Goal: Obtain resource: Download file/media

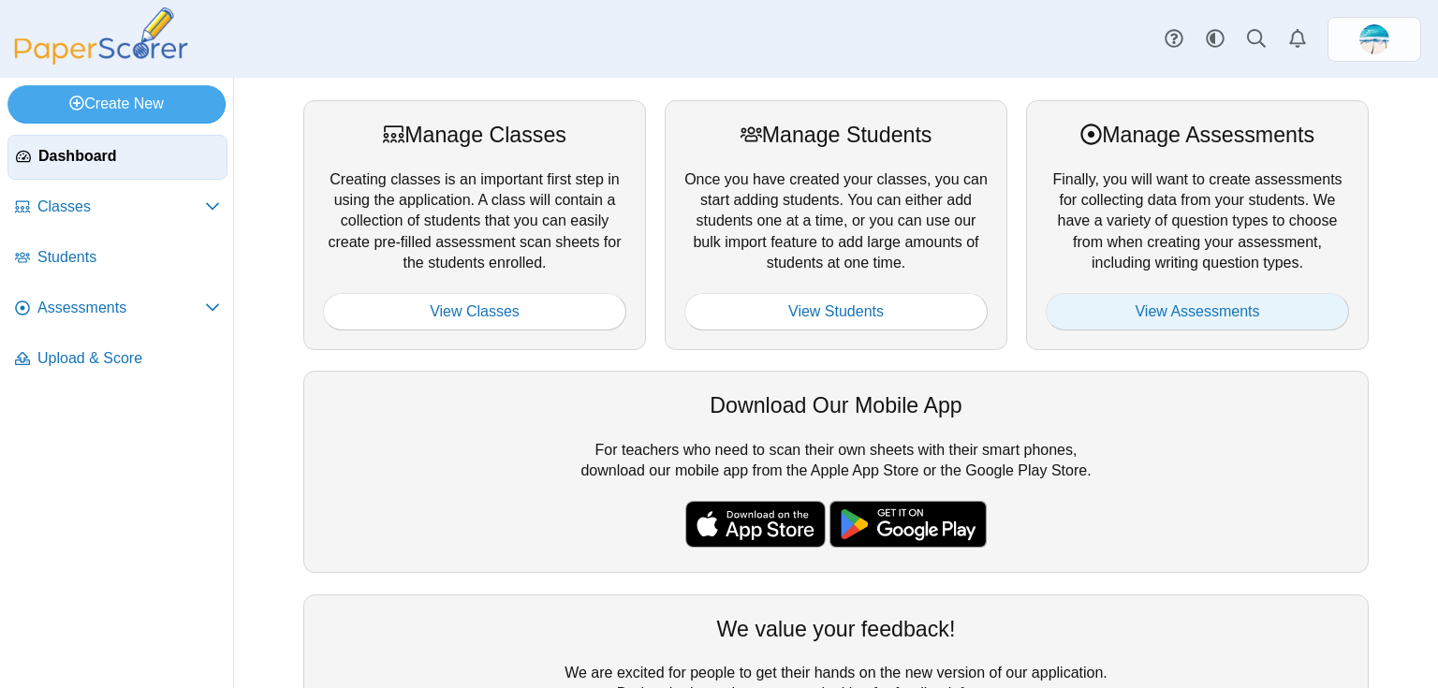
click at [1111, 318] on link "View Assessments" at bounding box center [1197, 311] width 303 height 37
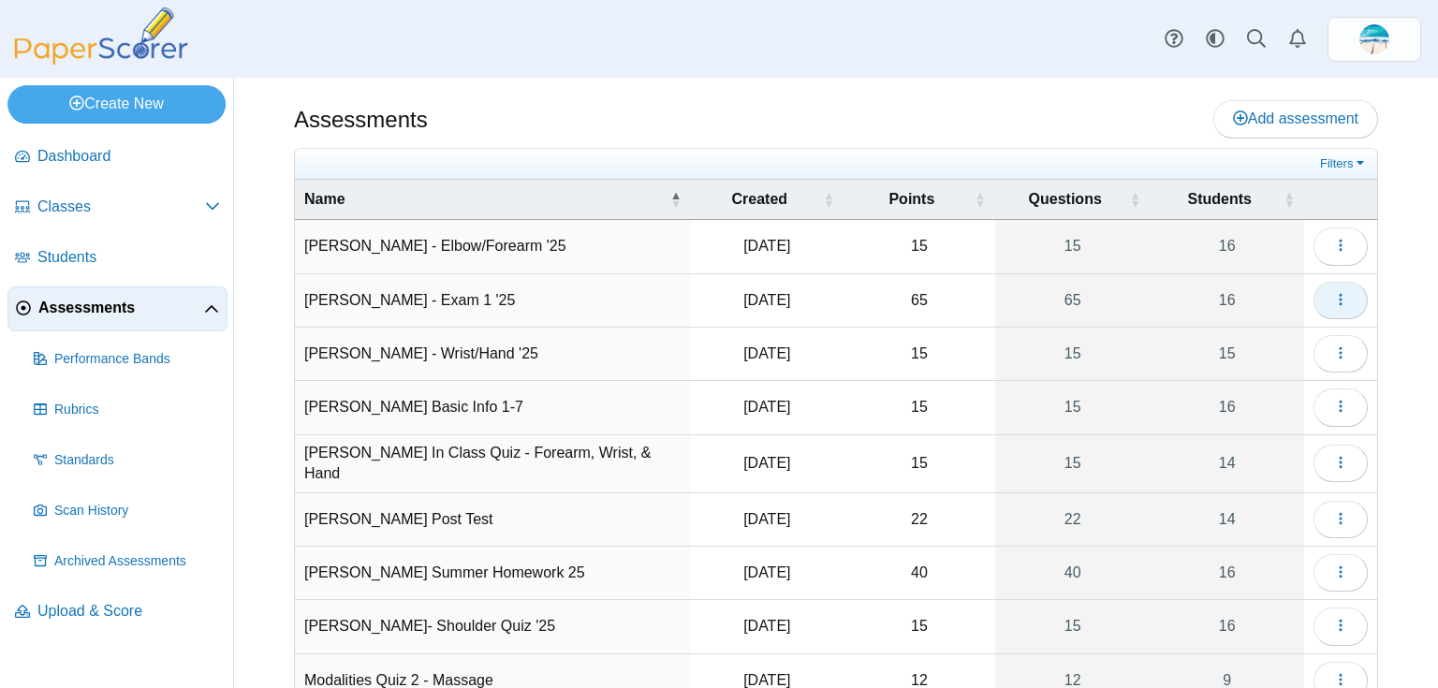
click at [1327, 307] on button "button" at bounding box center [1340, 300] width 54 height 37
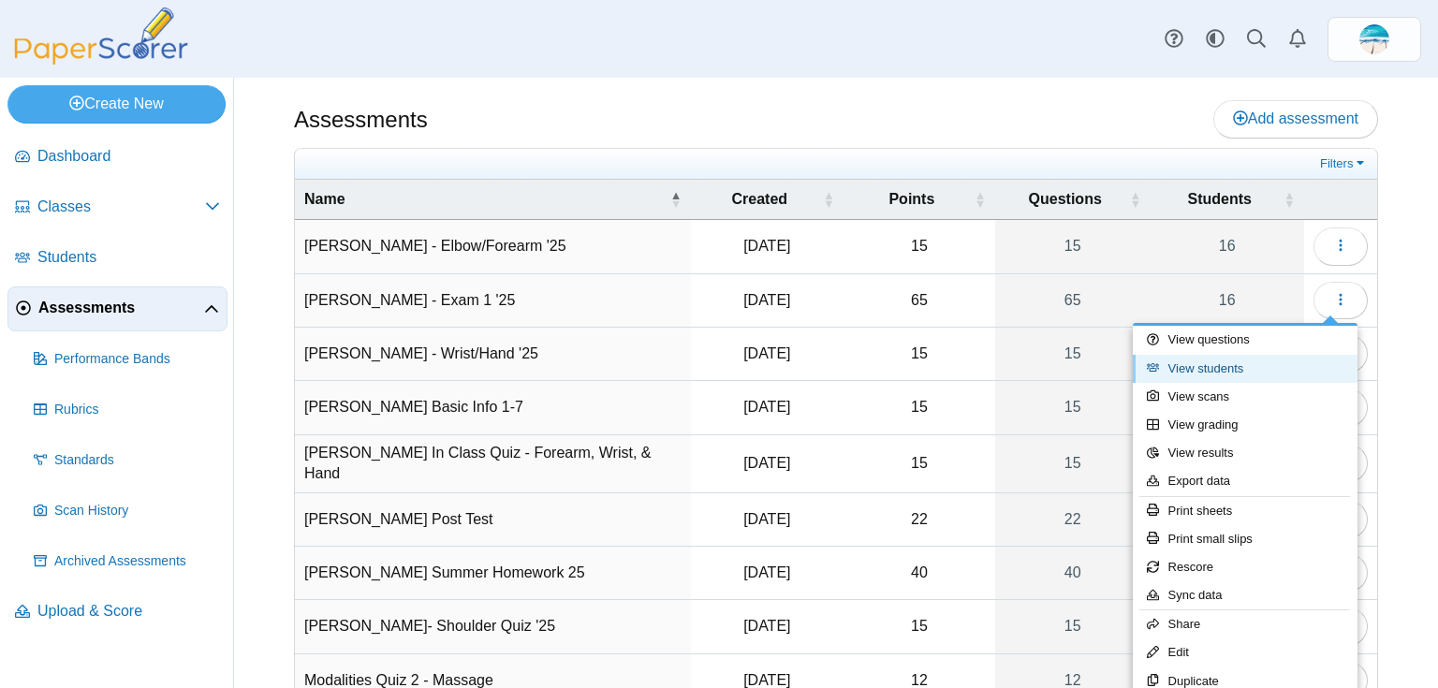
click at [1294, 359] on link "View students" at bounding box center [1245, 369] width 225 height 28
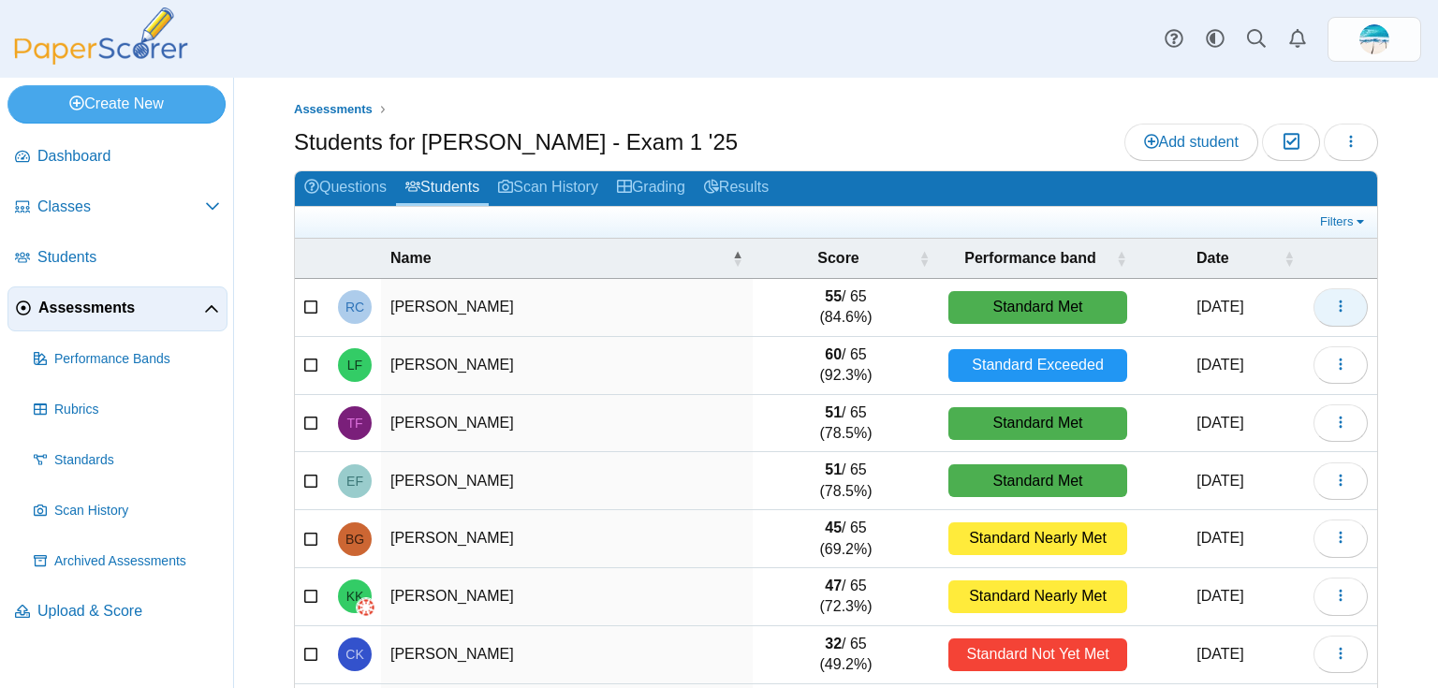
click at [1344, 304] on button "button" at bounding box center [1340, 306] width 54 height 37
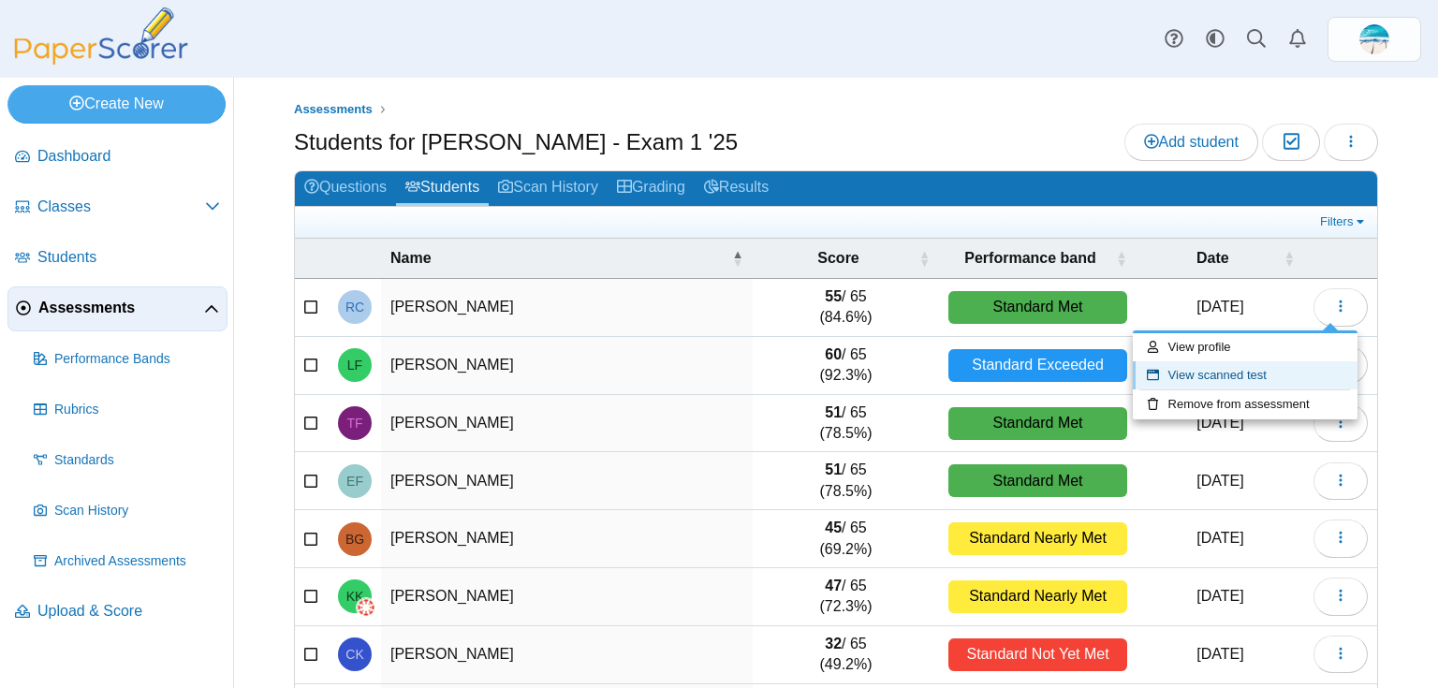
click at [1300, 370] on link "View scanned test" at bounding box center [1245, 375] width 225 height 28
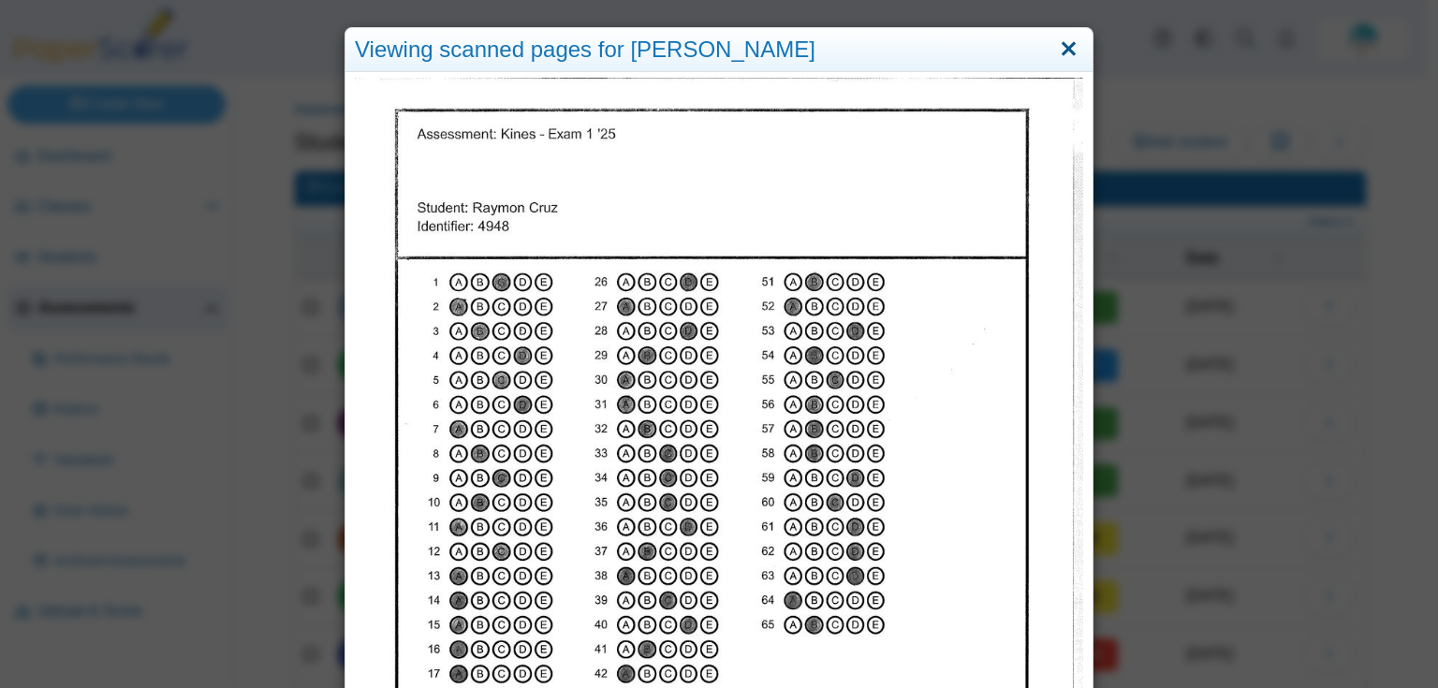
click at [1054, 49] on link "Close" at bounding box center [1068, 50] width 29 height 32
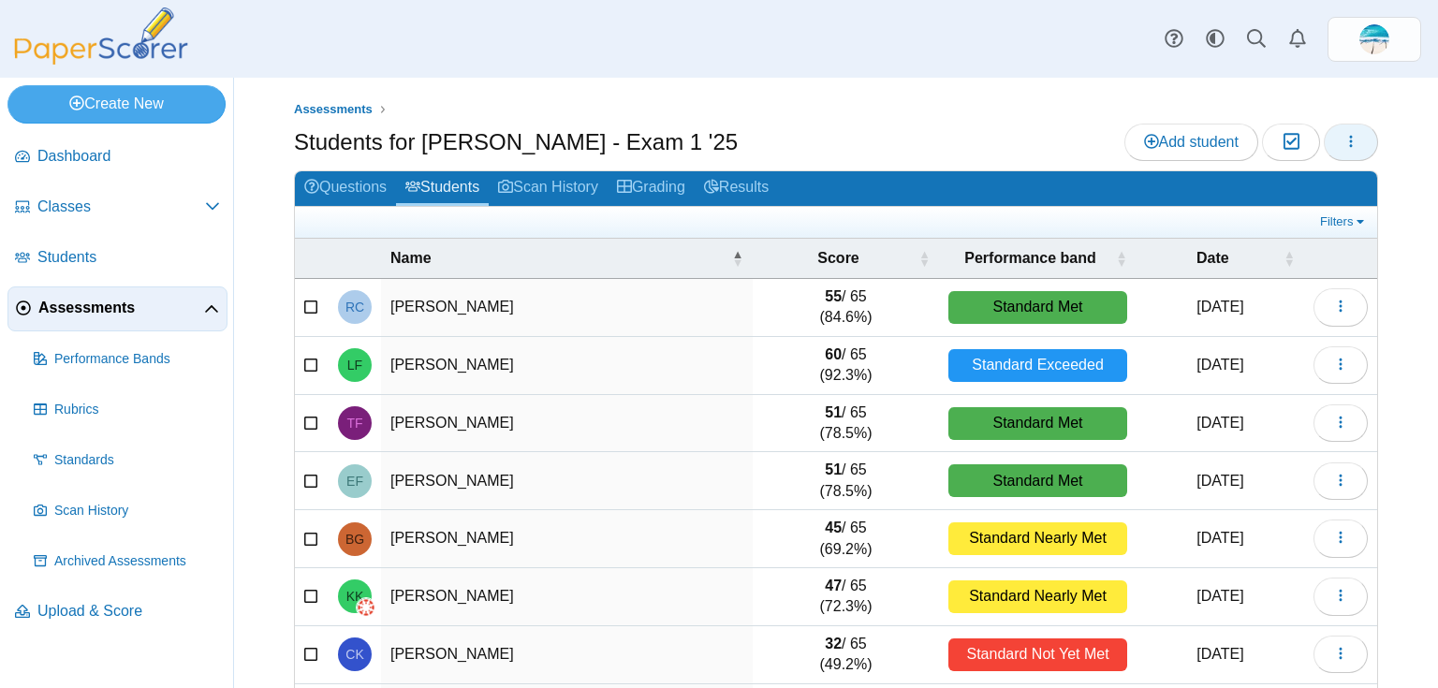
click at [1353, 139] on button "button" at bounding box center [1351, 142] width 54 height 37
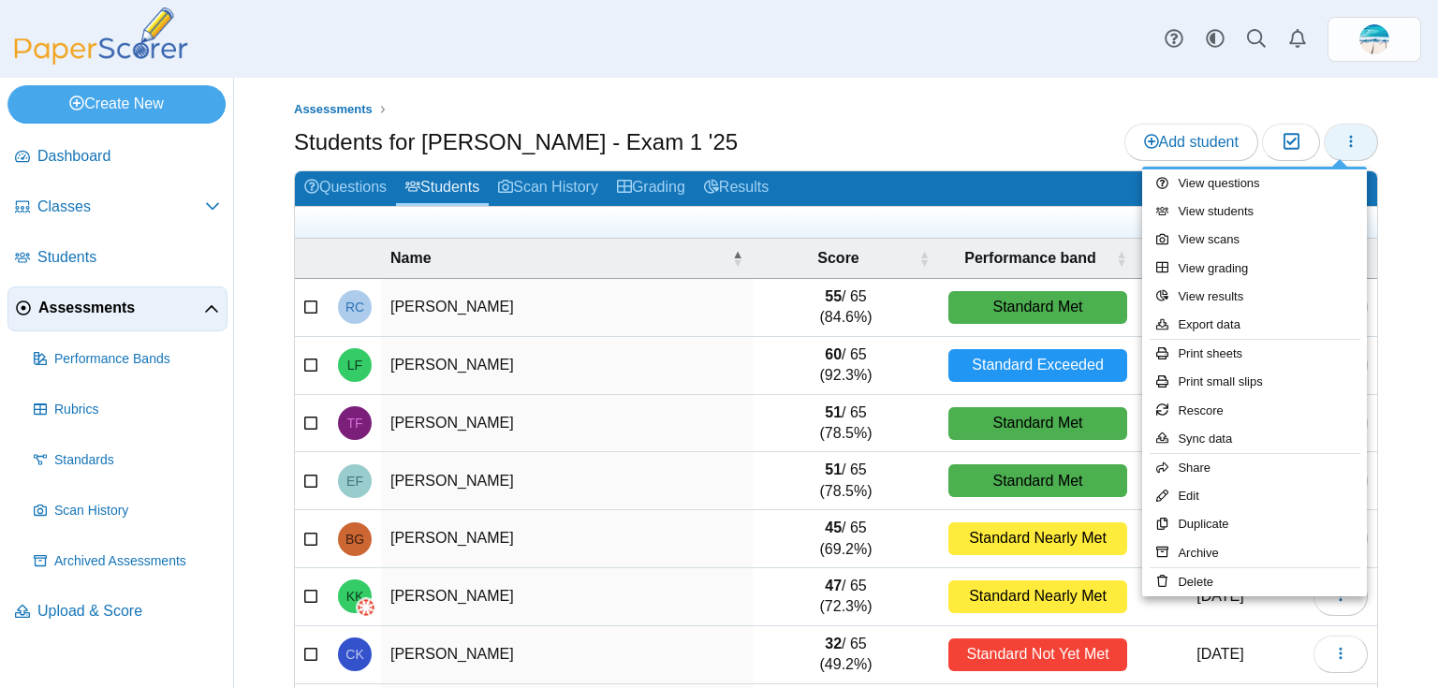
click at [1353, 139] on button "button" at bounding box center [1351, 142] width 54 height 37
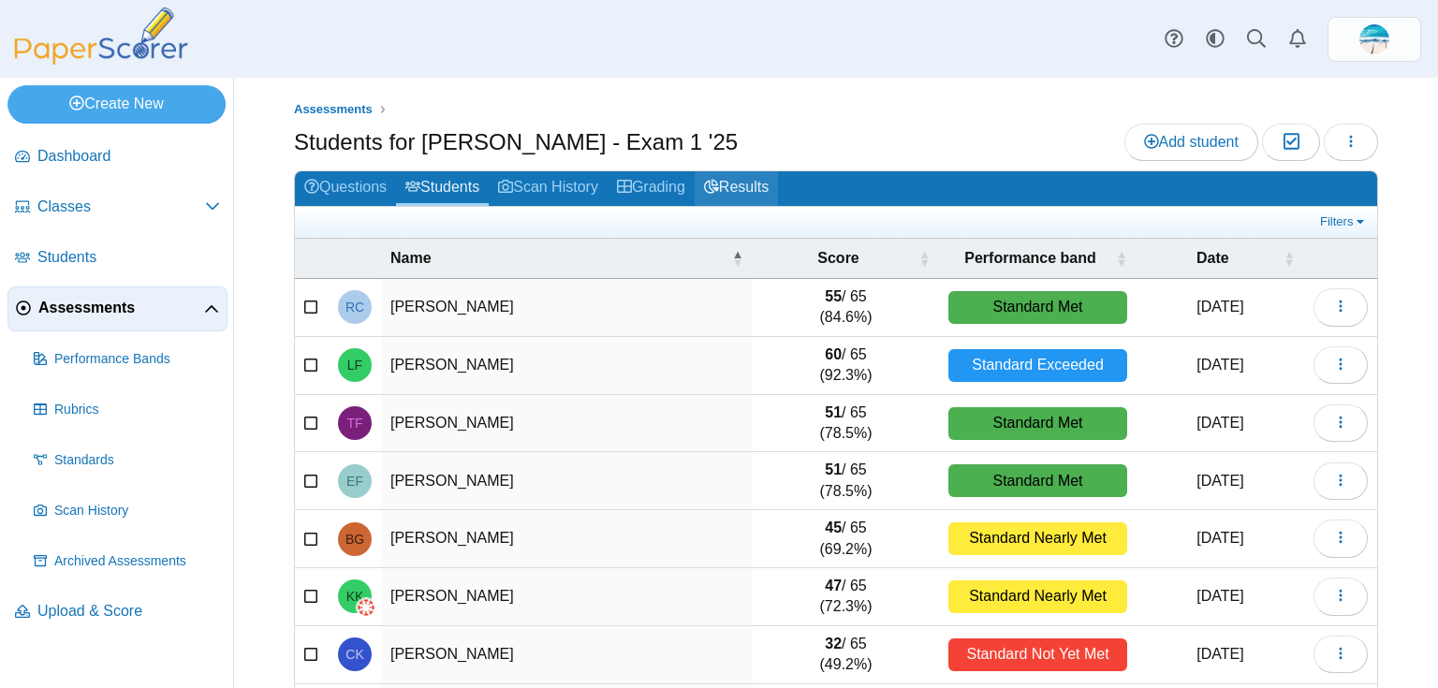
click at [735, 184] on link "Results" at bounding box center [736, 188] width 83 height 35
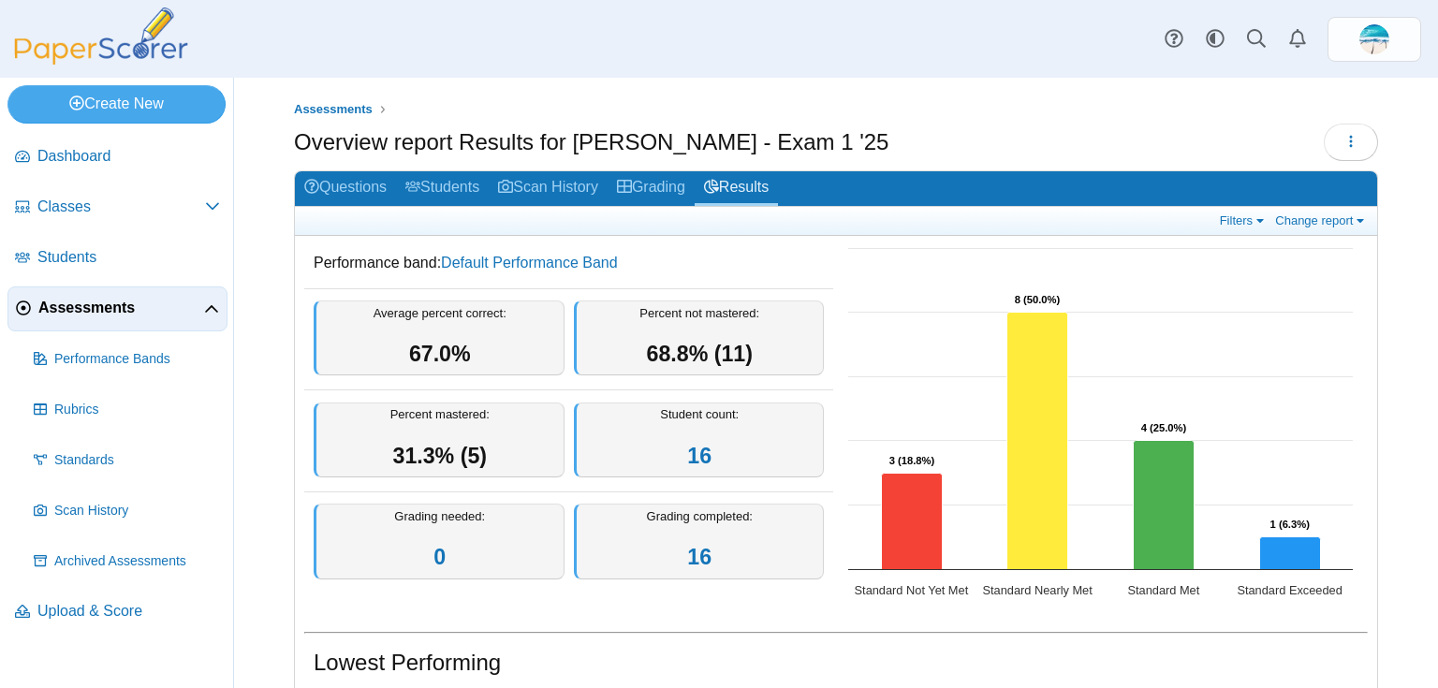
click at [1316, 228] on div "Filters Show only: Loading… Change report Select a report: Overview report Ques…" at bounding box center [836, 221] width 1082 height 29
click at [1324, 215] on link "Change report" at bounding box center [1321, 220] width 102 height 16
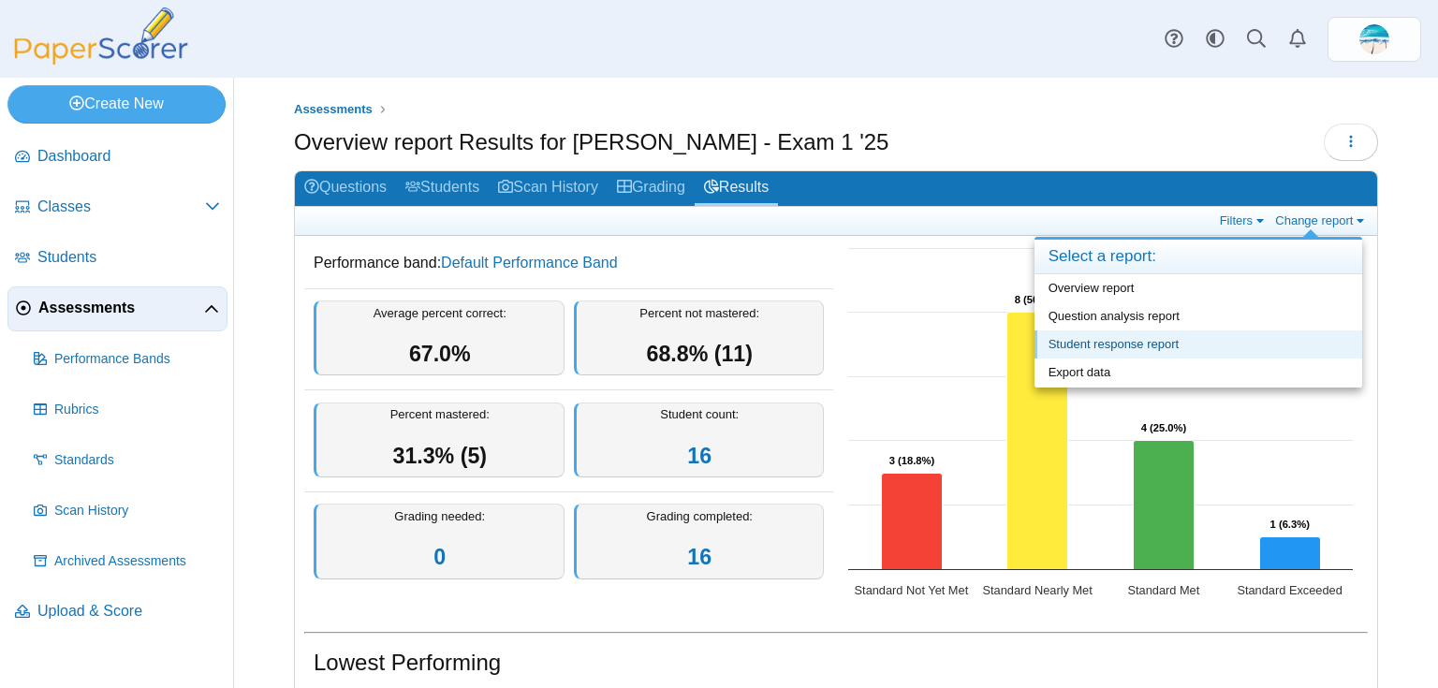
click at [1301, 345] on link "Student response report" at bounding box center [1198, 344] width 328 height 28
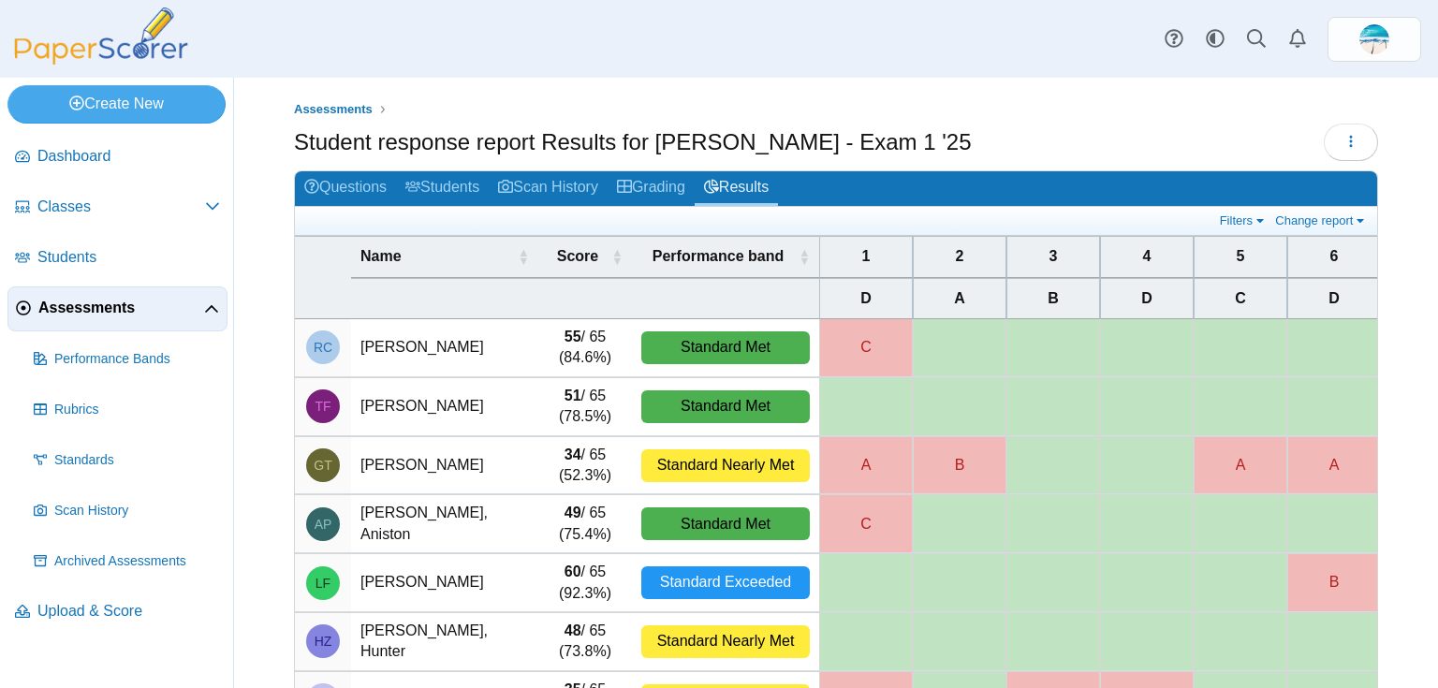
click at [497, 354] on td "[PERSON_NAME]" at bounding box center [444, 348] width 187 height 58
click at [767, 347] on div "Standard Met" at bounding box center [725, 347] width 168 height 33
click at [1231, 213] on link "Filters" at bounding box center [1243, 220] width 57 height 16
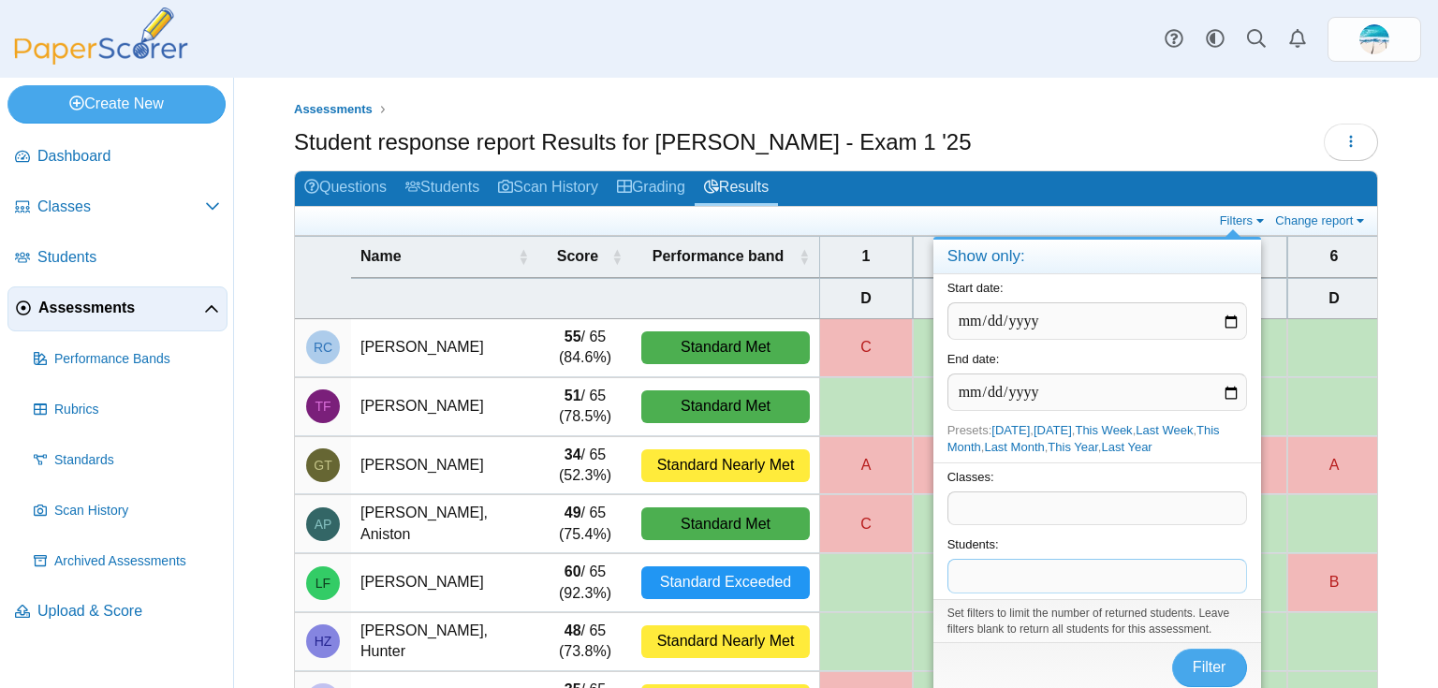
click at [1058, 580] on span at bounding box center [1097, 576] width 298 height 32
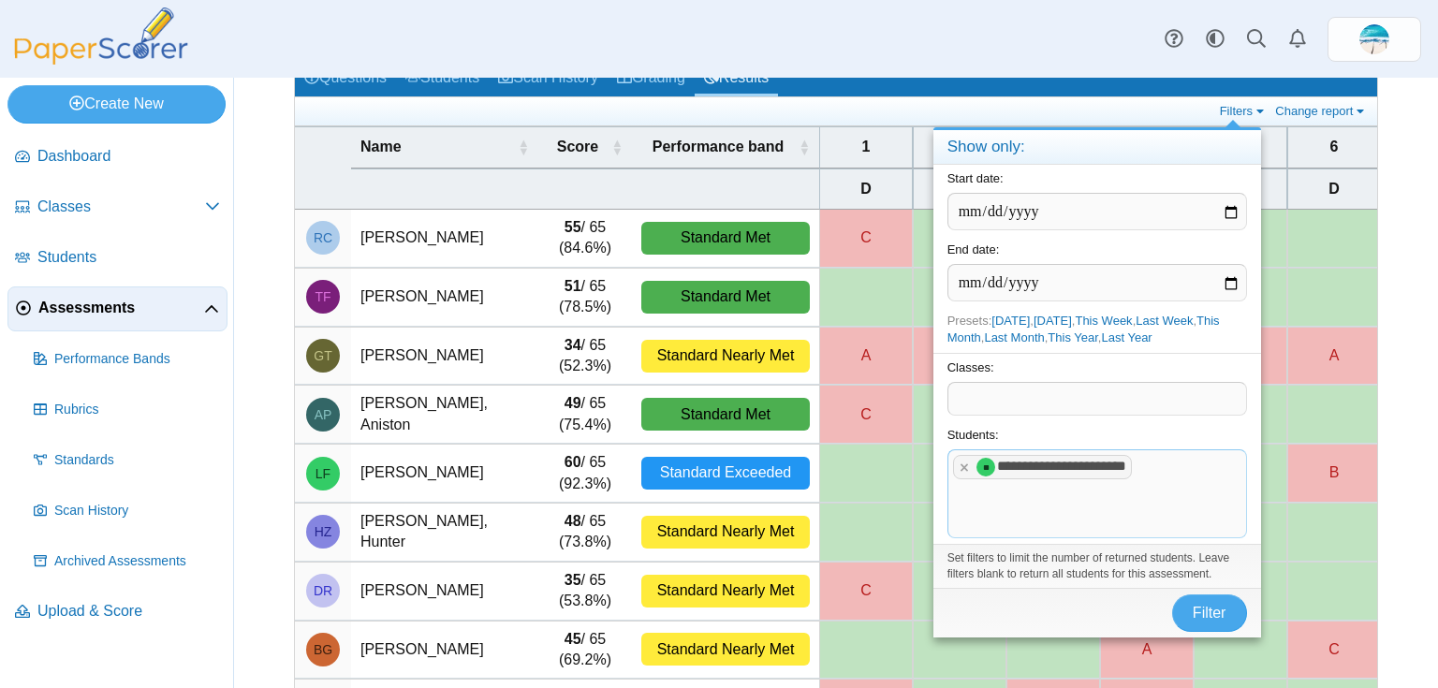
scroll to position [150, 0]
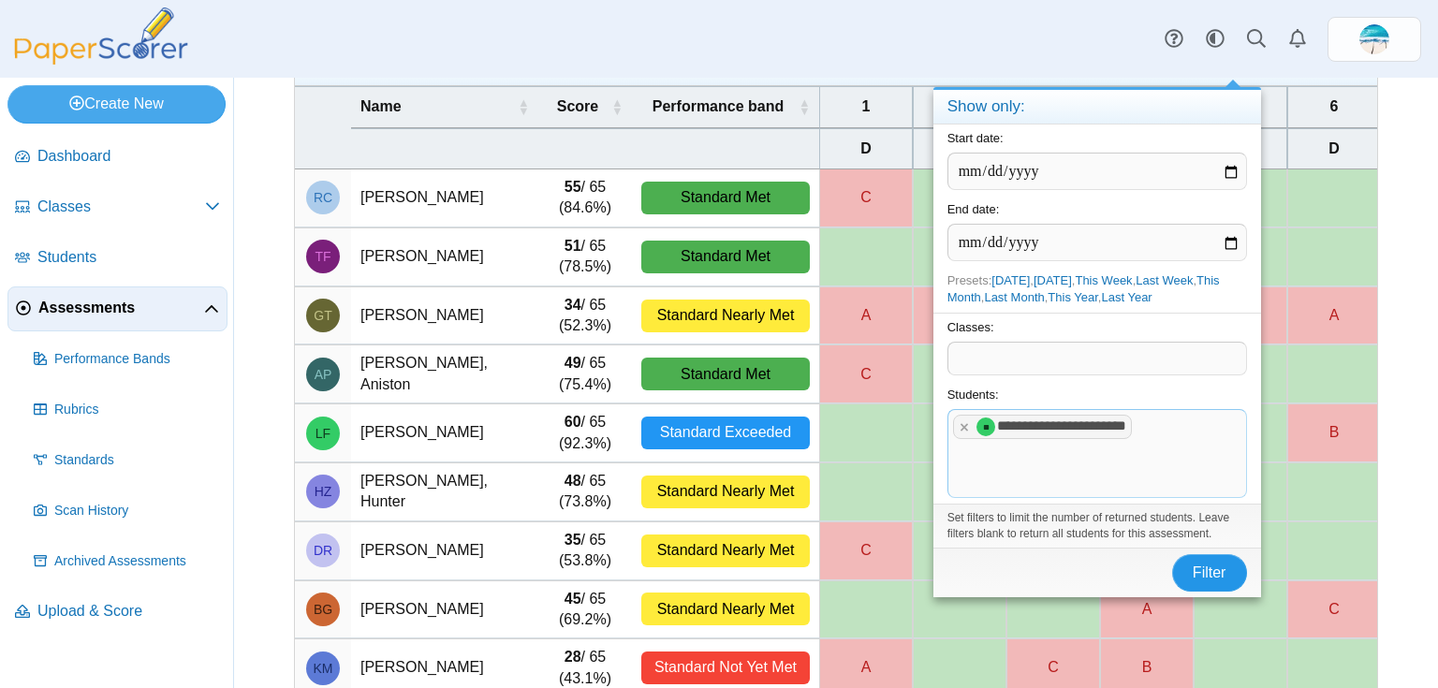
click at [1204, 564] on span "Filter" at bounding box center [1210, 572] width 34 height 16
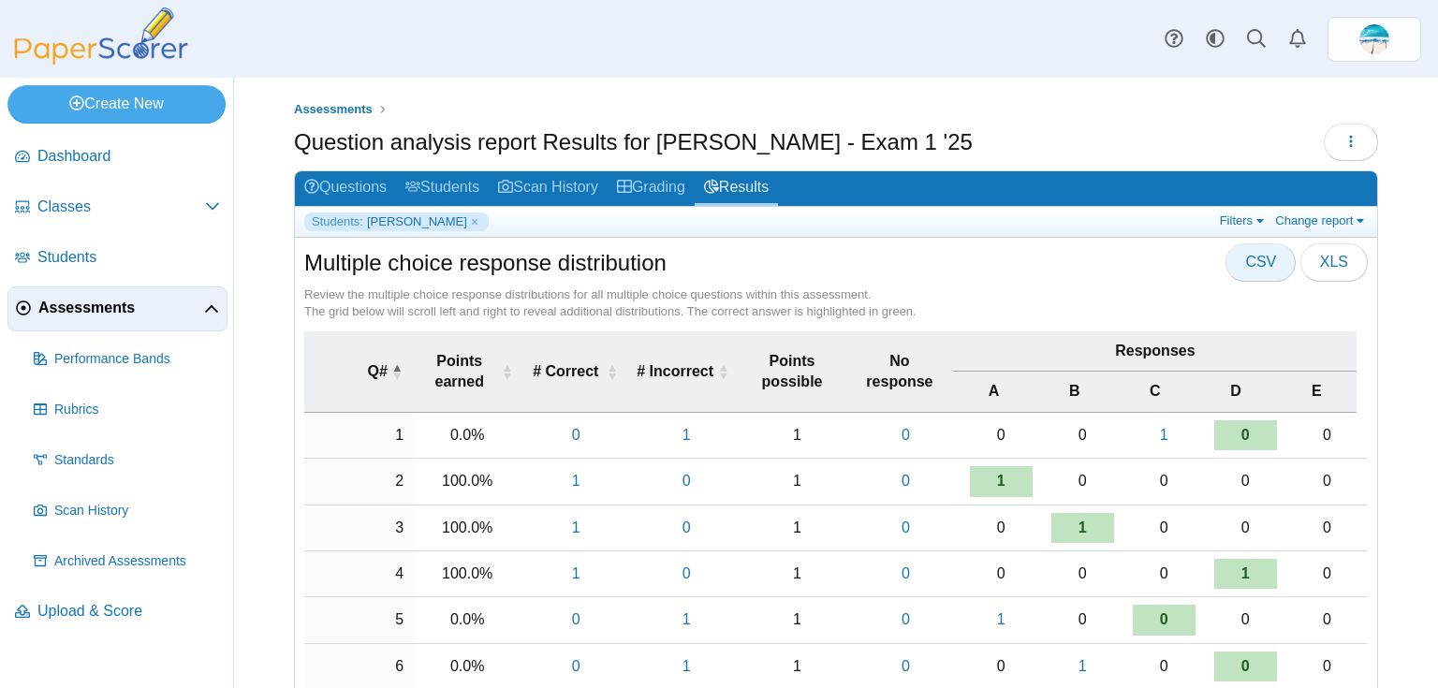
click at [1249, 270] on button "CSV" at bounding box center [1260, 261] width 70 height 37
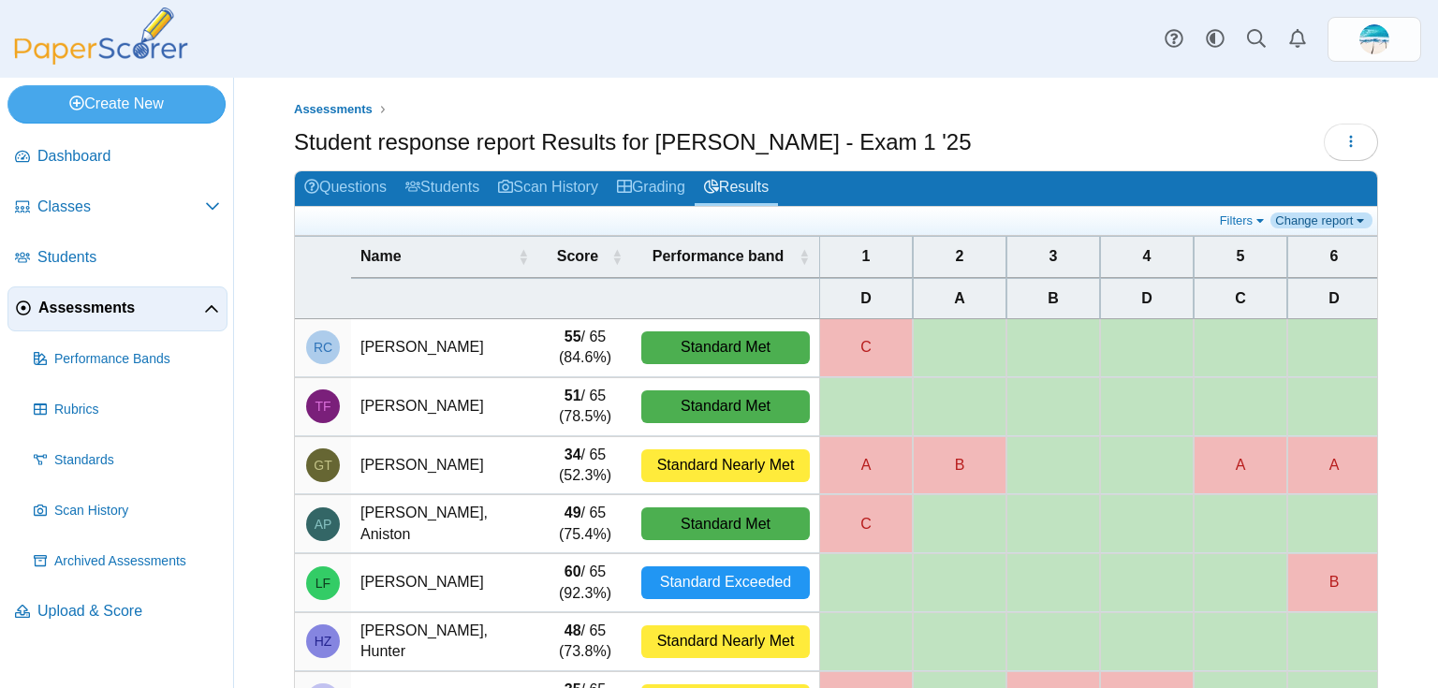
click at [1327, 222] on link "Change report" at bounding box center [1321, 220] width 102 height 16
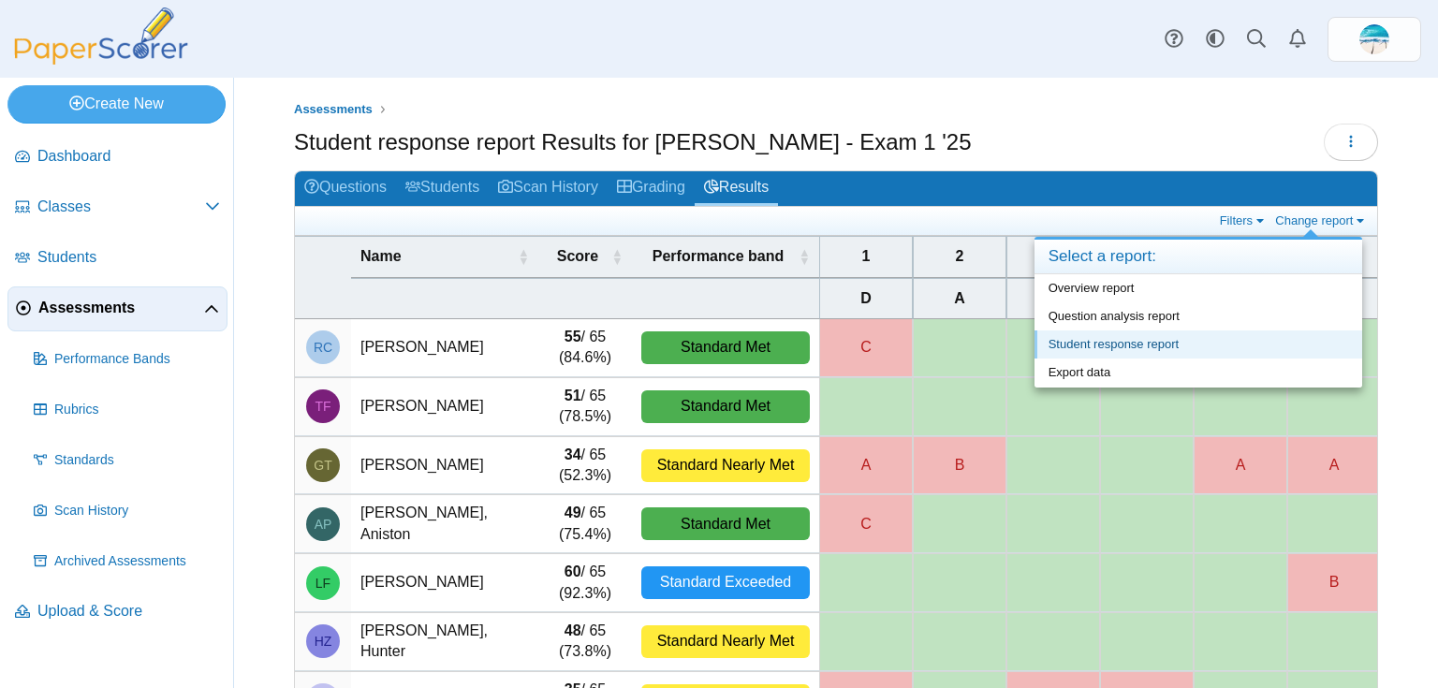
click at [1232, 344] on link "Student response report" at bounding box center [1198, 344] width 328 height 28
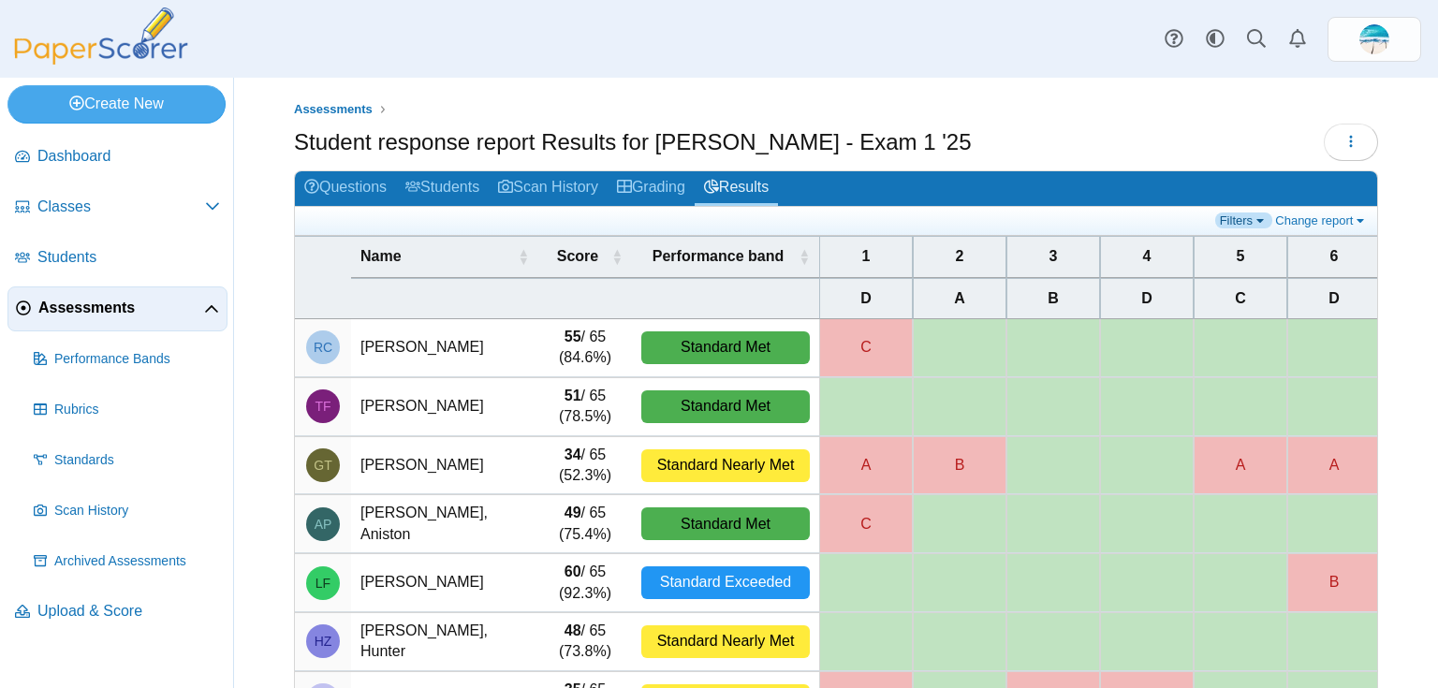
click at [1221, 222] on link "Filters" at bounding box center [1243, 220] width 57 height 16
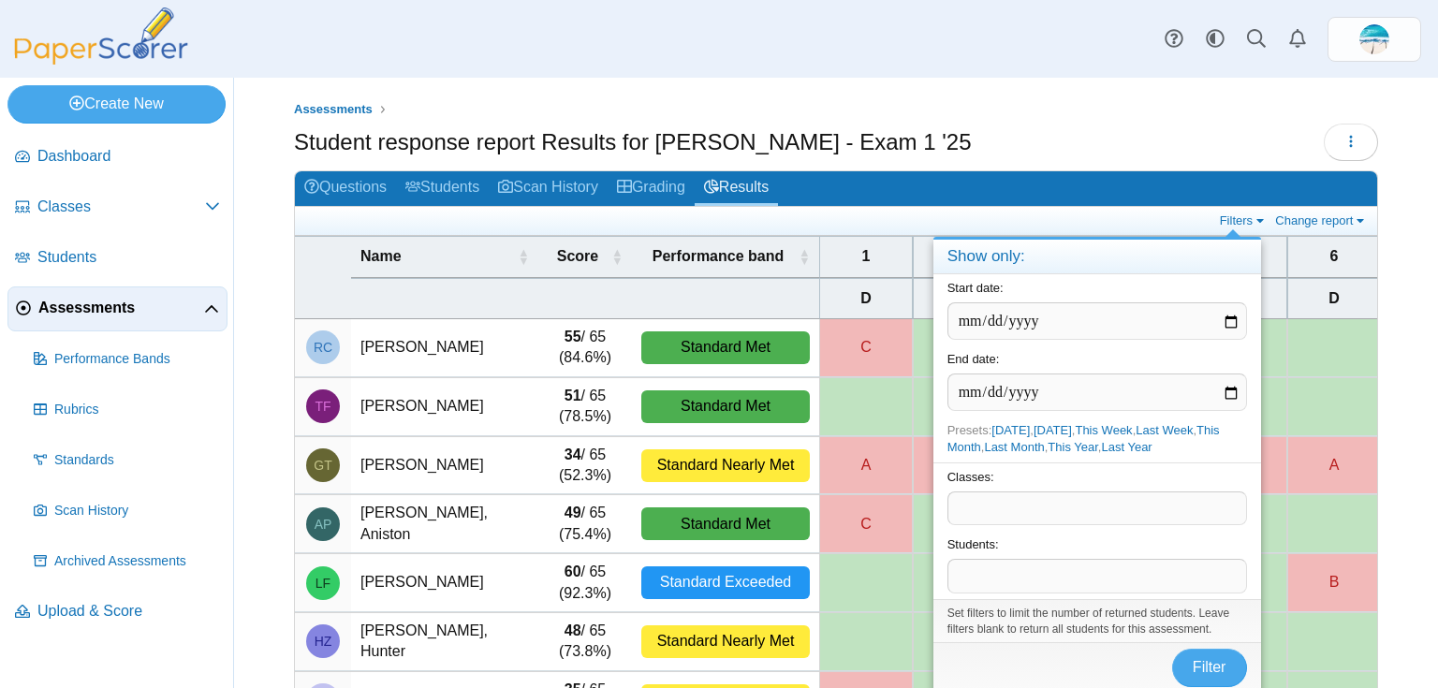
click at [1088, 569] on span at bounding box center [1097, 576] width 298 height 32
click at [1224, 668] on span "Filter" at bounding box center [1210, 669] width 34 height 16
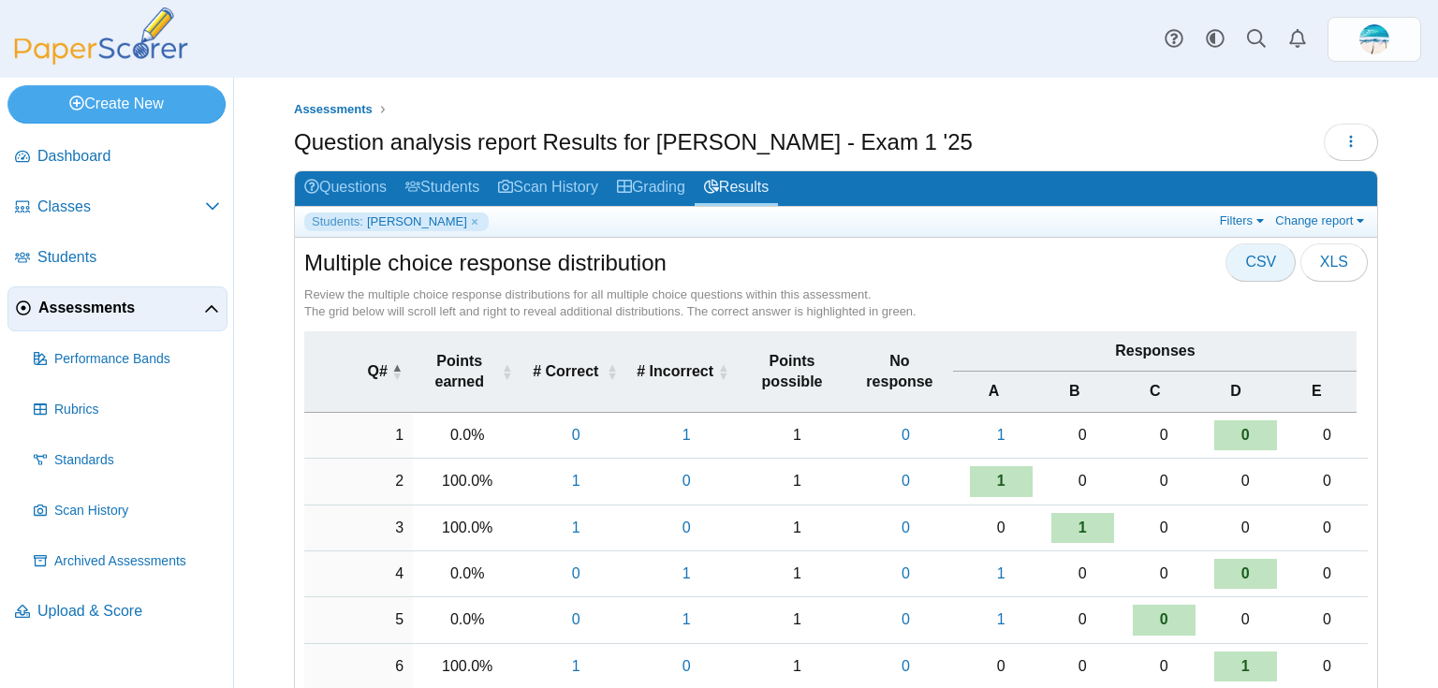
click at [1257, 271] on button "CSV" at bounding box center [1260, 261] width 70 height 37
click at [1328, 222] on link "Change report" at bounding box center [1321, 220] width 102 height 16
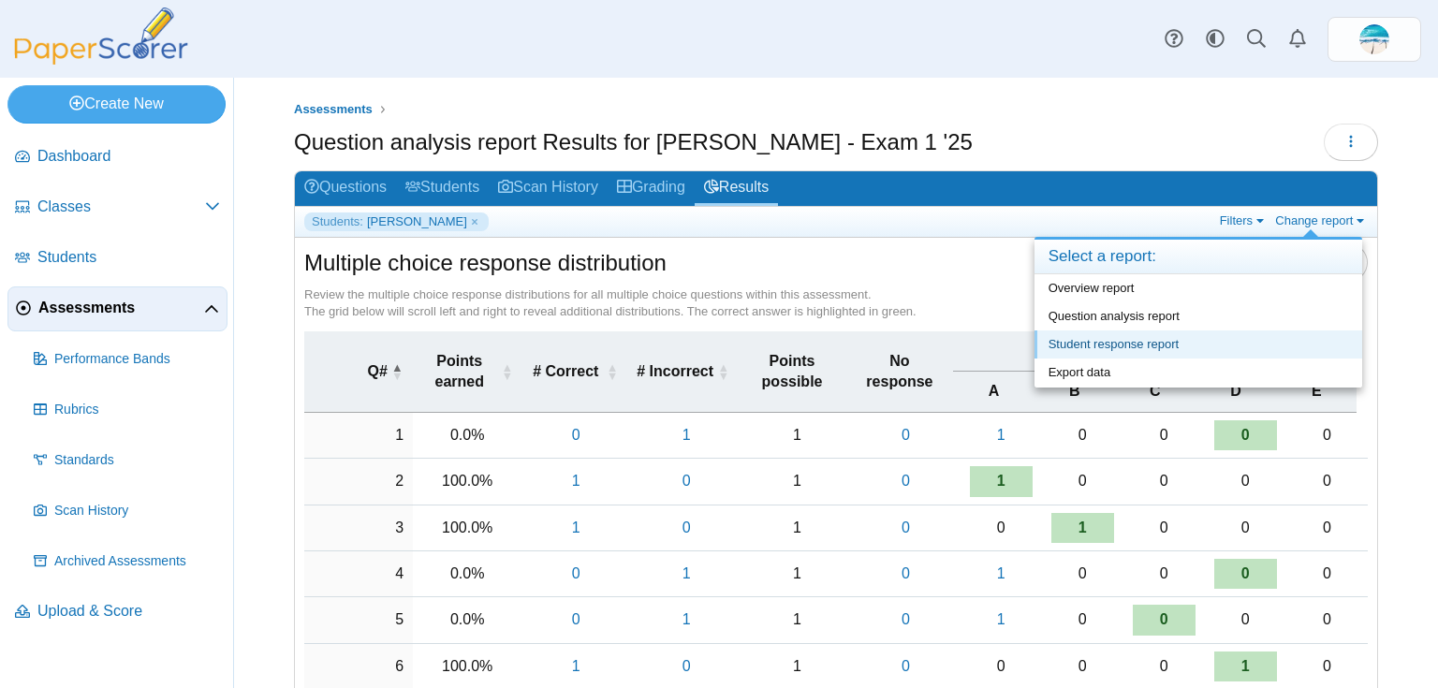
click at [1262, 339] on link "Student response report" at bounding box center [1198, 344] width 328 height 28
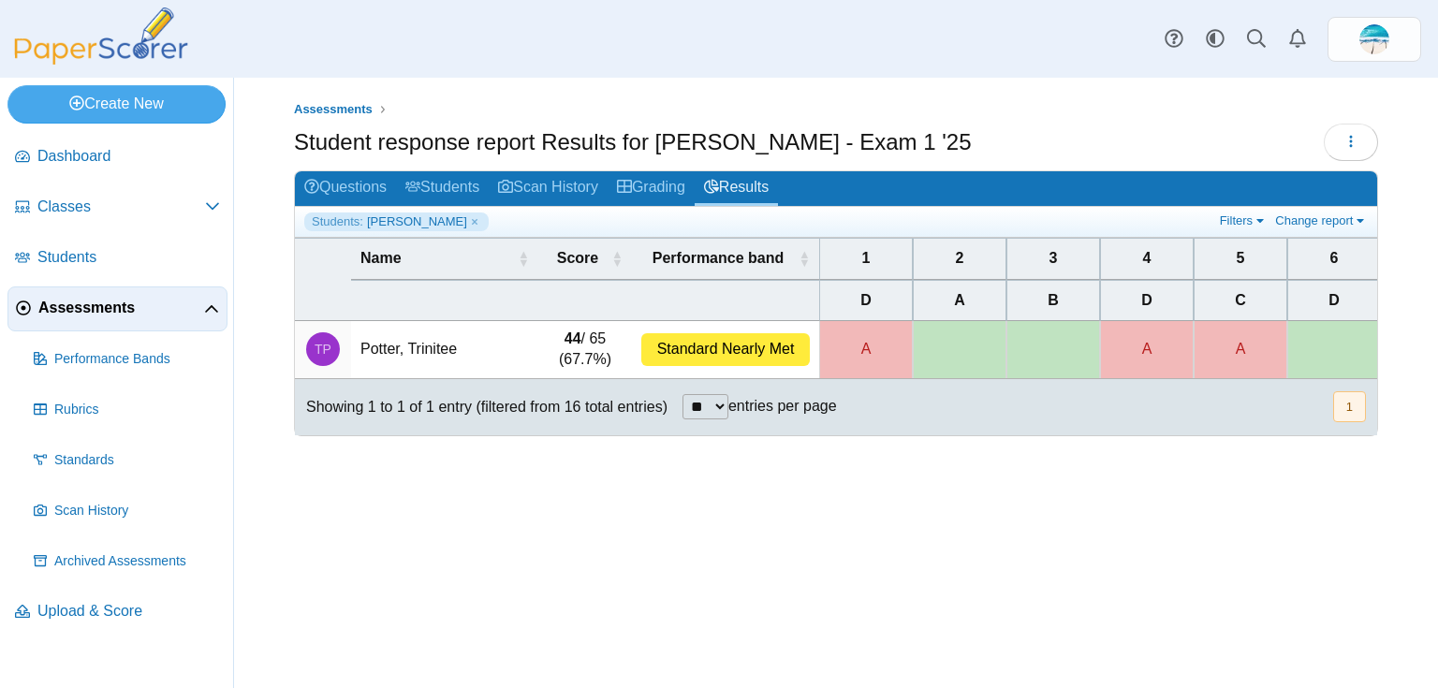
click at [1244, 228] on div "Filters Show only: Loading… Change report Select a report: Overview report Ques…" at bounding box center [1291, 221] width 153 height 19
click at [1247, 219] on link "Filters" at bounding box center [1243, 220] width 57 height 16
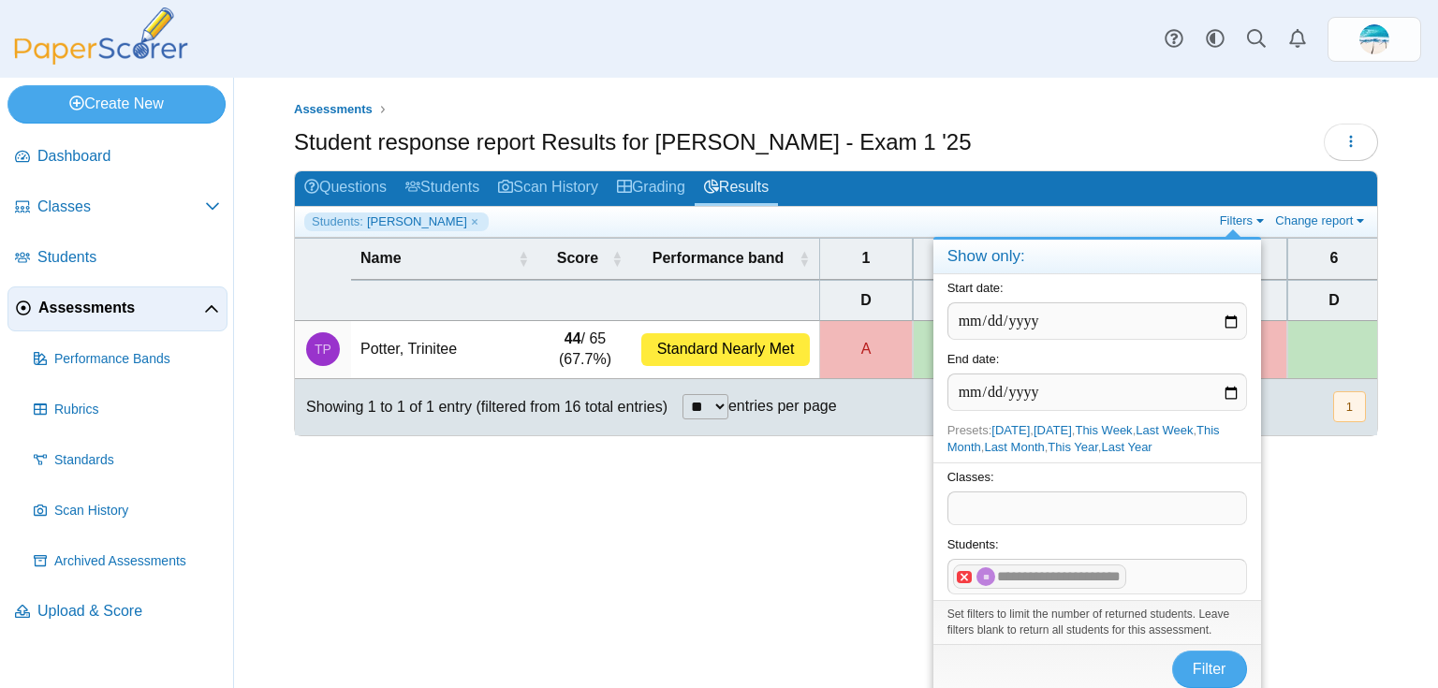
click at [959, 574] on x "remove tag" at bounding box center [965, 577] width 16 height 12
click at [959, 574] on span at bounding box center [1097, 576] width 298 height 32
click at [1191, 663] on button "Filter" at bounding box center [1209, 669] width 75 height 37
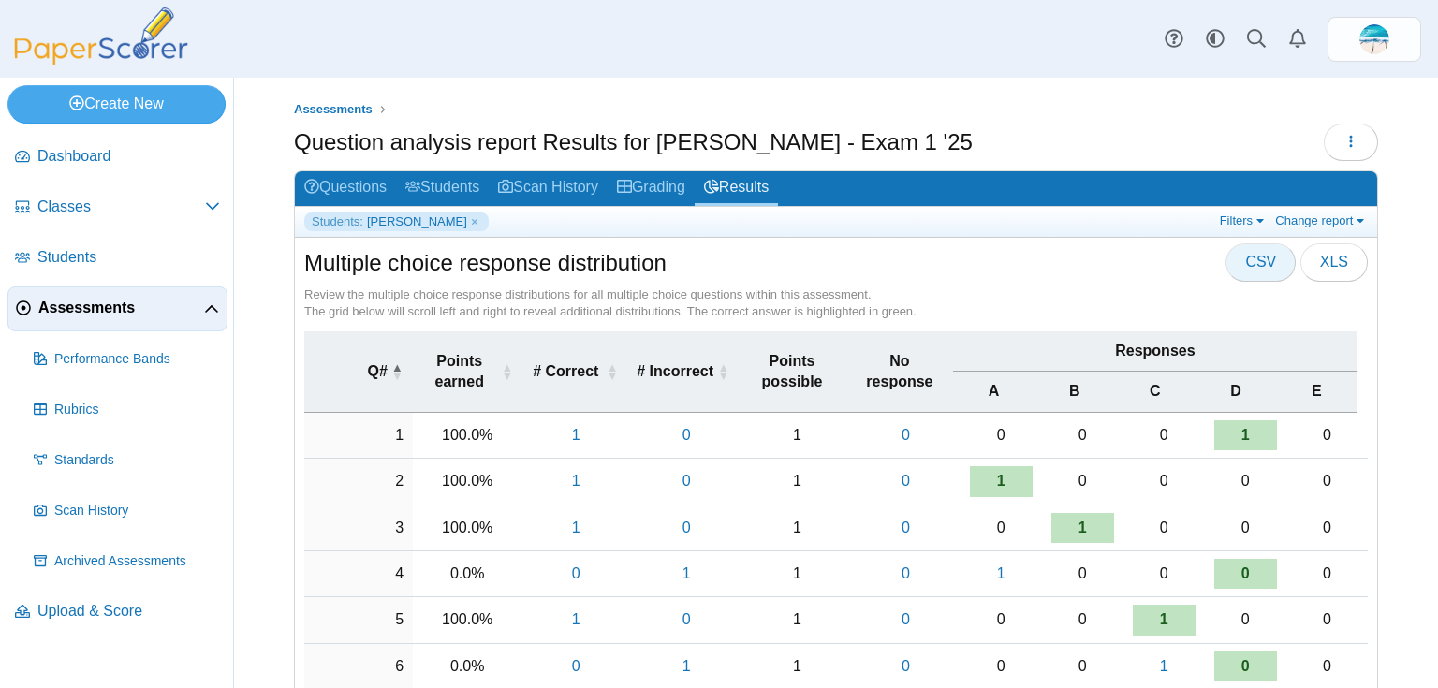
click at [1262, 264] on span "CSV" at bounding box center [1260, 262] width 31 height 16
click at [1238, 226] on link "Filters" at bounding box center [1243, 220] width 57 height 16
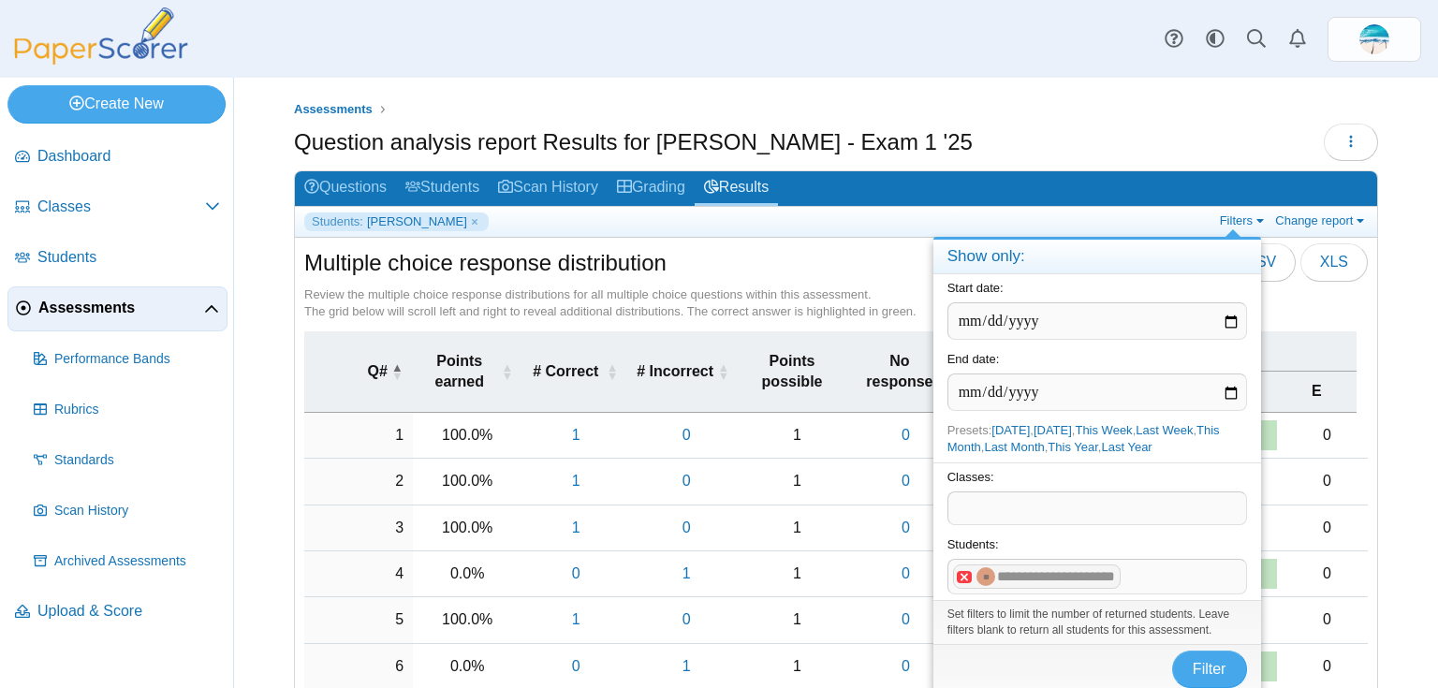
click at [959, 577] on x "remove tag" at bounding box center [965, 577] width 16 height 12
click at [972, 572] on span at bounding box center [1097, 576] width 298 height 32
click at [1182, 657] on button "Filter" at bounding box center [1209, 669] width 75 height 37
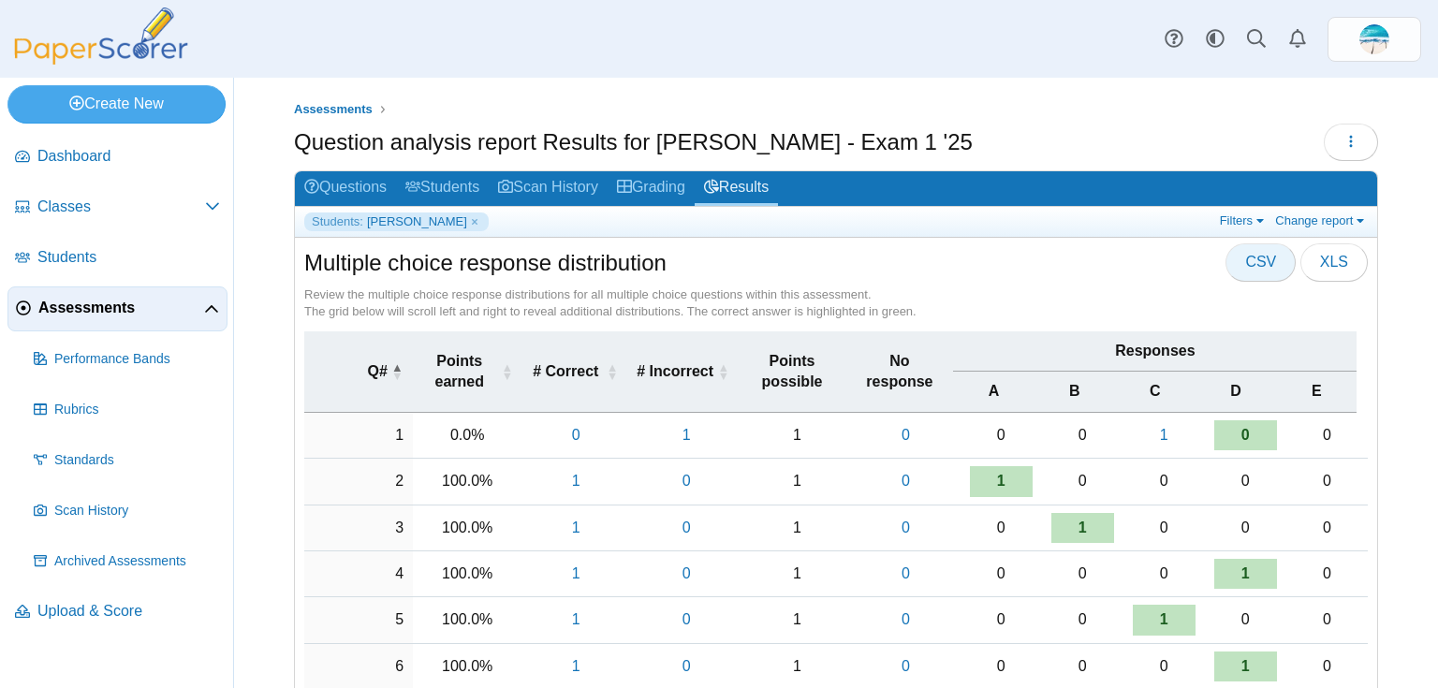
click at [1273, 262] on button "CSV" at bounding box center [1260, 261] width 70 height 37
click at [1228, 221] on link "Filters" at bounding box center [1243, 220] width 57 height 16
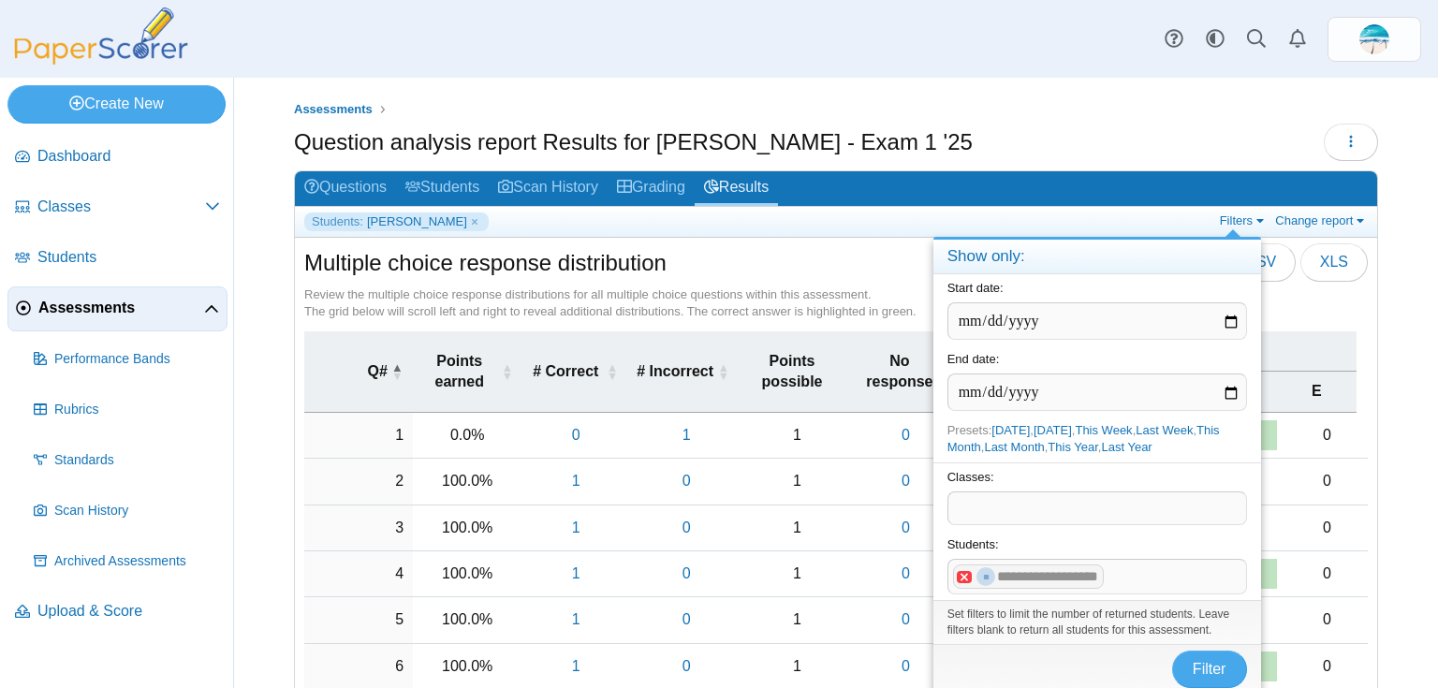
click at [966, 573] on x "remove tag" at bounding box center [965, 577] width 16 height 12
click at [1180, 582] on span at bounding box center [1097, 576] width 298 height 32
click at [1211, 667] on span "Filter" at bounding box center [1210, 669] width 34 height 16
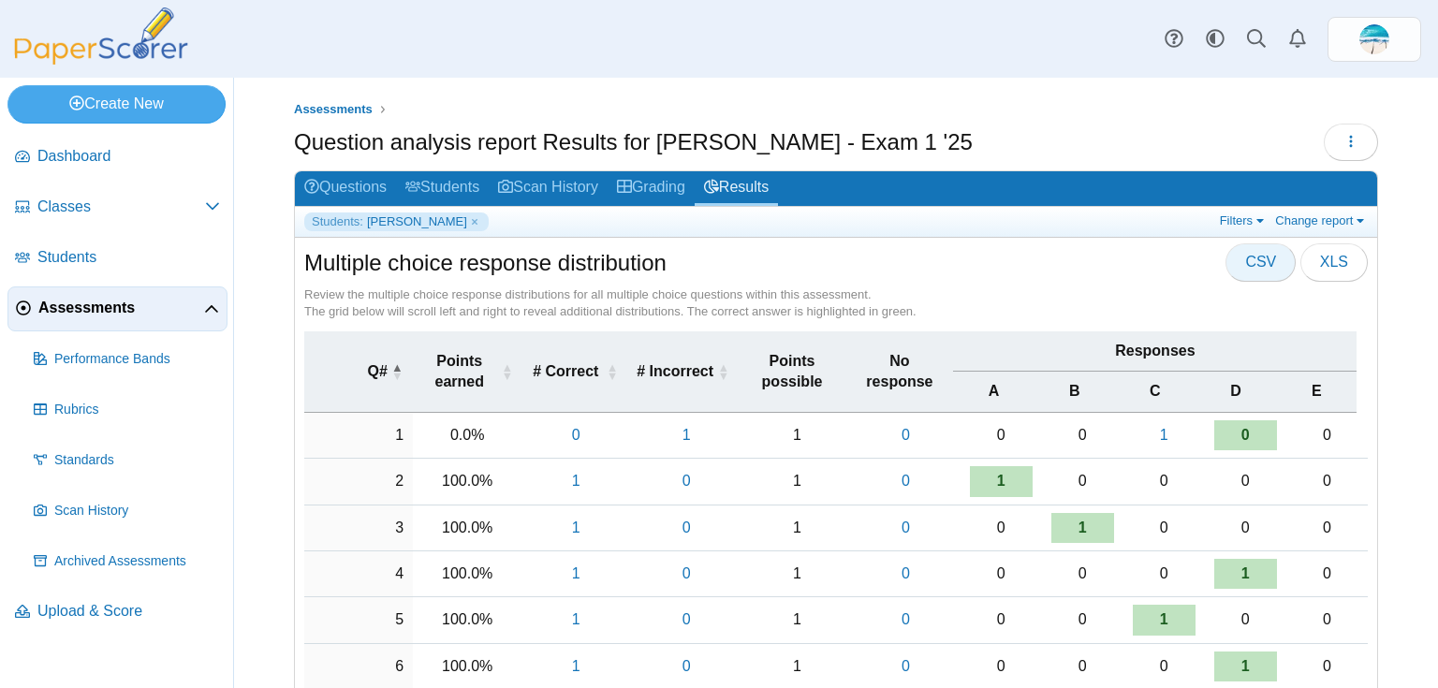
click at [1272, 263] on button "CSV" at bounding box center [1260, 261] width 70 height 37
click at [1247, 221] on link "Filters" at bounding box center [1243, 220] width 57 height 16
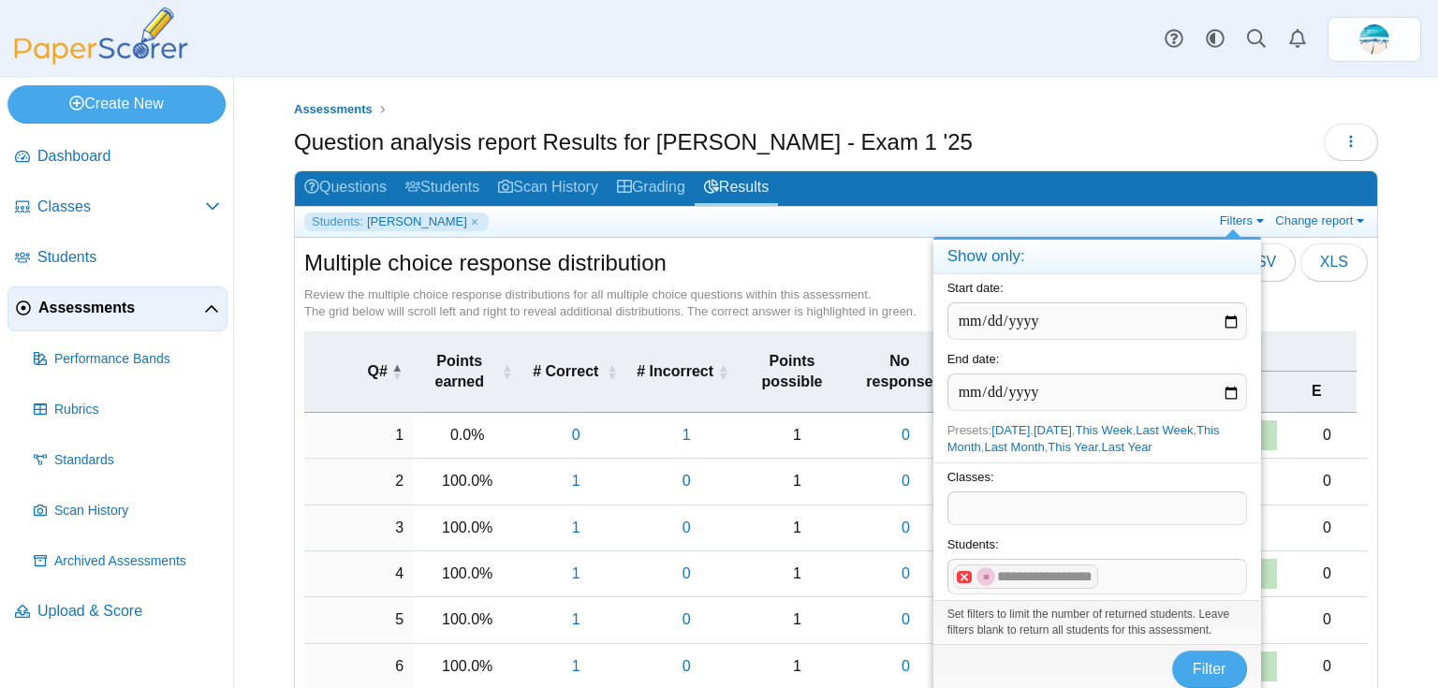
click at [958, 574] on x "remove tag" at bounding box center [965, 577] width 16 height 12
click at [1183, 577] on span at bounding box center [1097, 576] width 298 height 32
click at [1213, 663] on span "Filter" at bounding box center [1210, 669] width 34 height 16
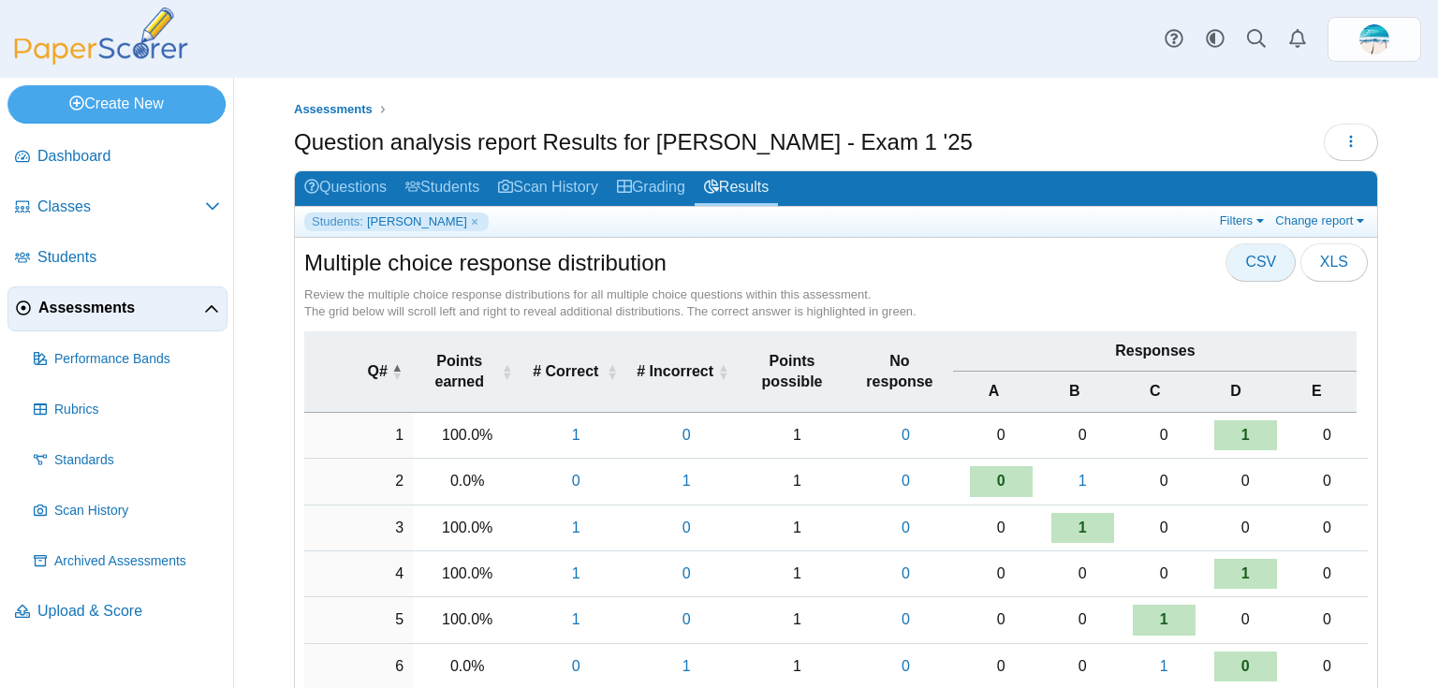
click at [1248, 266] on span "CSV" at bounding box center [1260, 262] width 31 height 16
click at [1238, 219] on link "Filters" at bounding box center [1243, 220] width 57 height 16
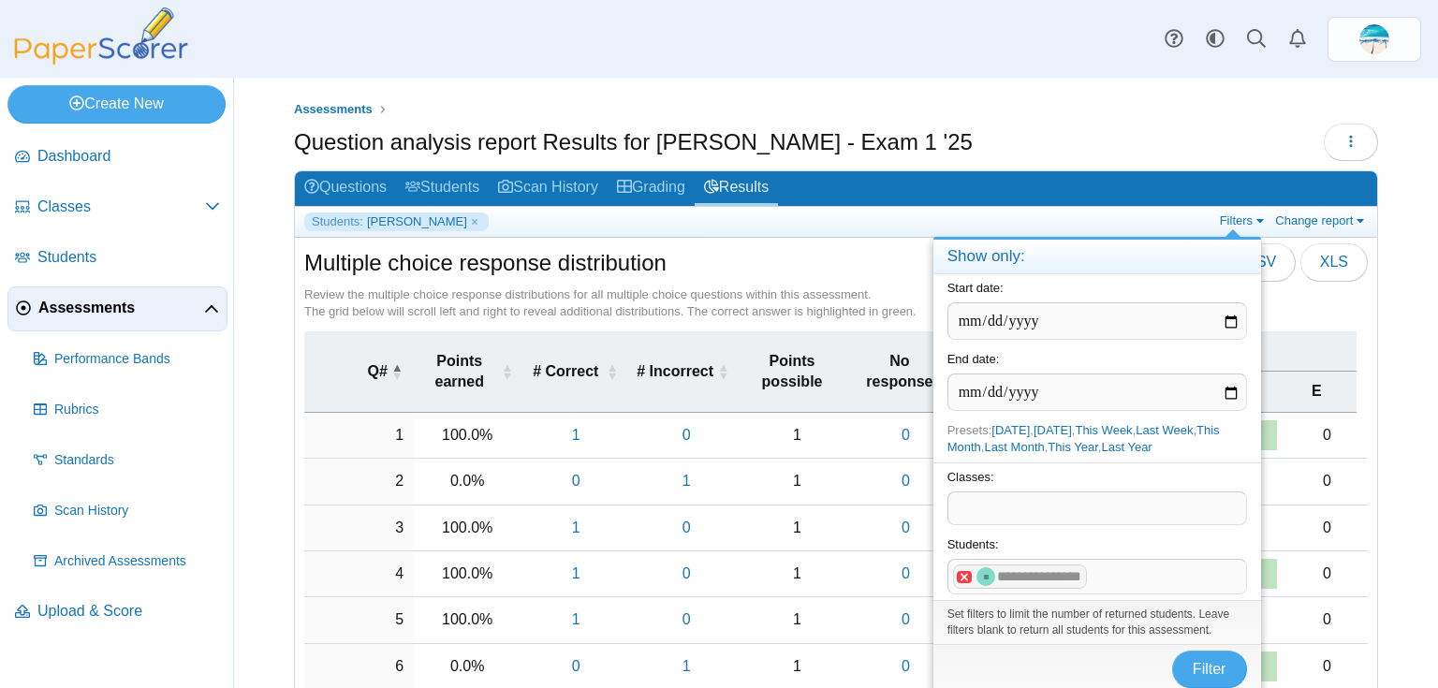
click at [963, 576] on x "remove tag" at bounding box center [965, 577] width 16 height 12
click at [987, 578] on span at bounding box center [1097, 576] width 298 height 32
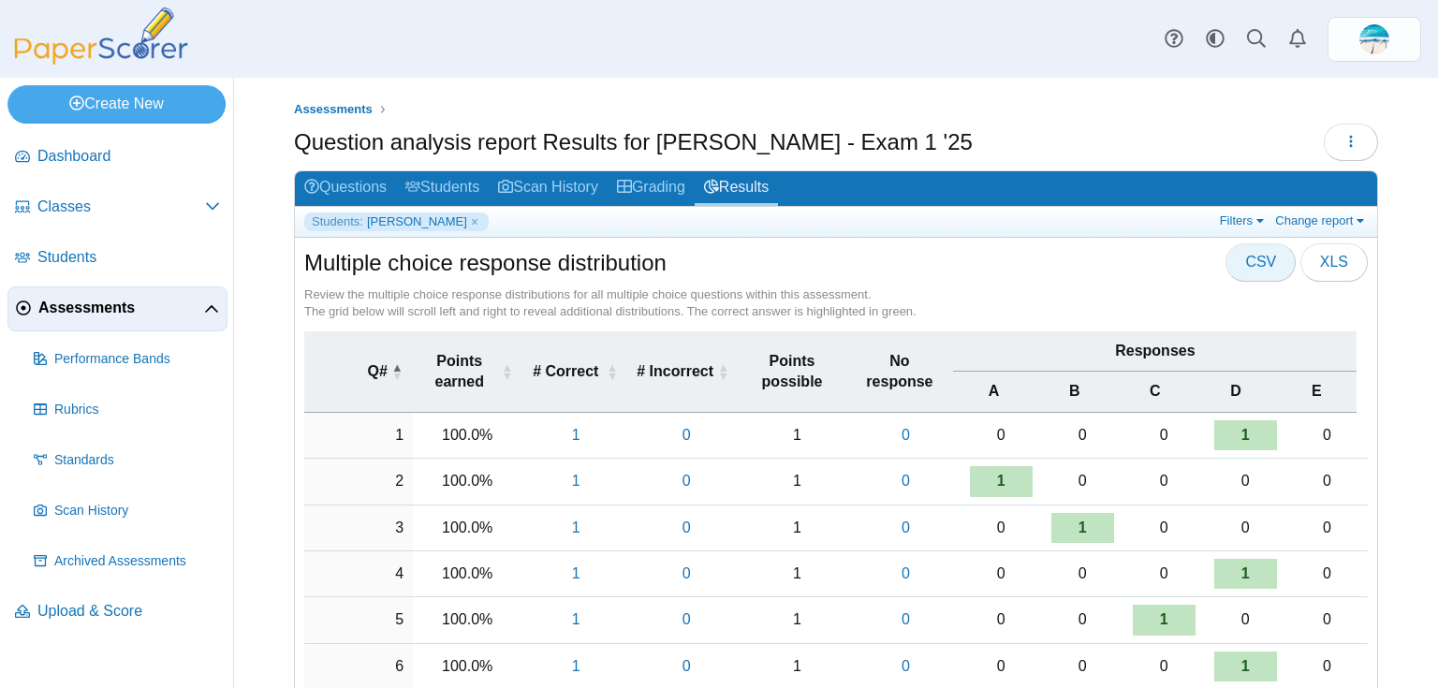
click at [1254, 270] on button "CSV" at bounding box center [1260, 261] width 70 height 37
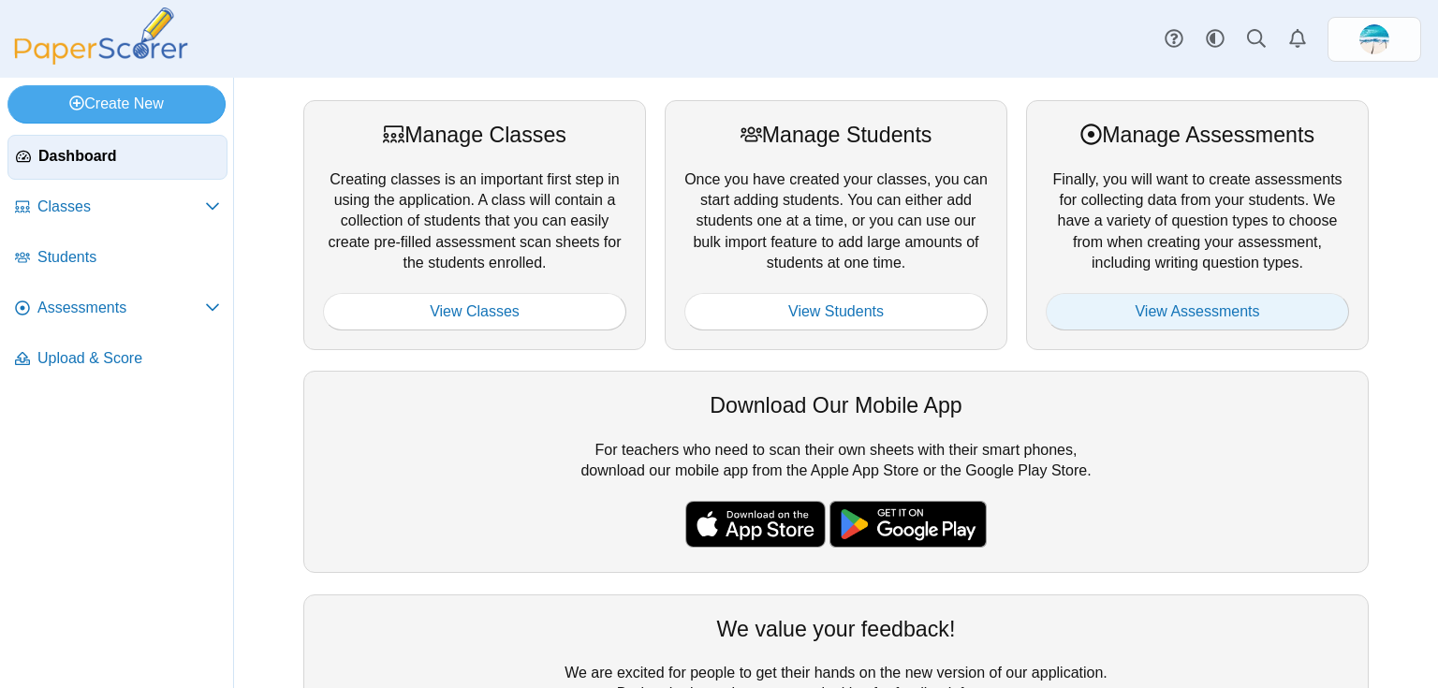
click at [1260, 306] on link "View Assessments" at bounding box center [1197, 311] width 303 height 37
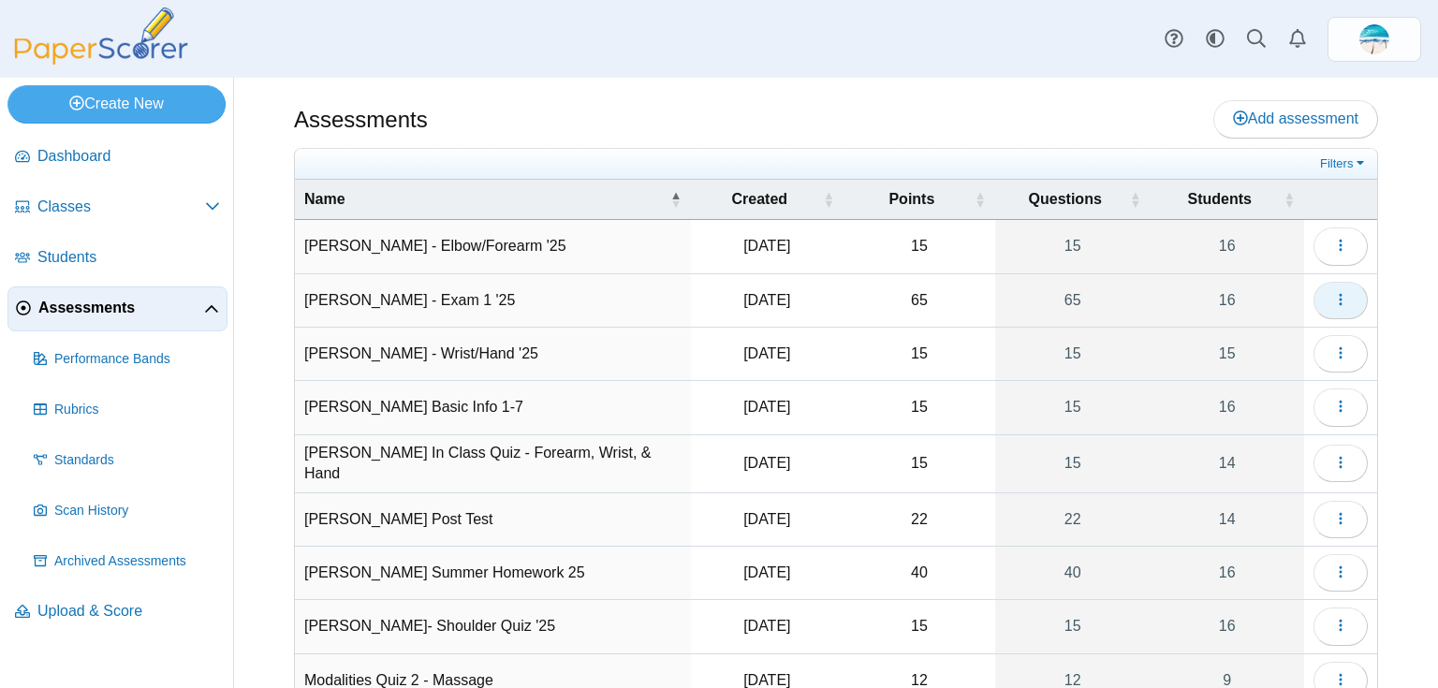
click at [1333, 298] on icon "button" at bounding box center [1340, 299] width 15 height 15
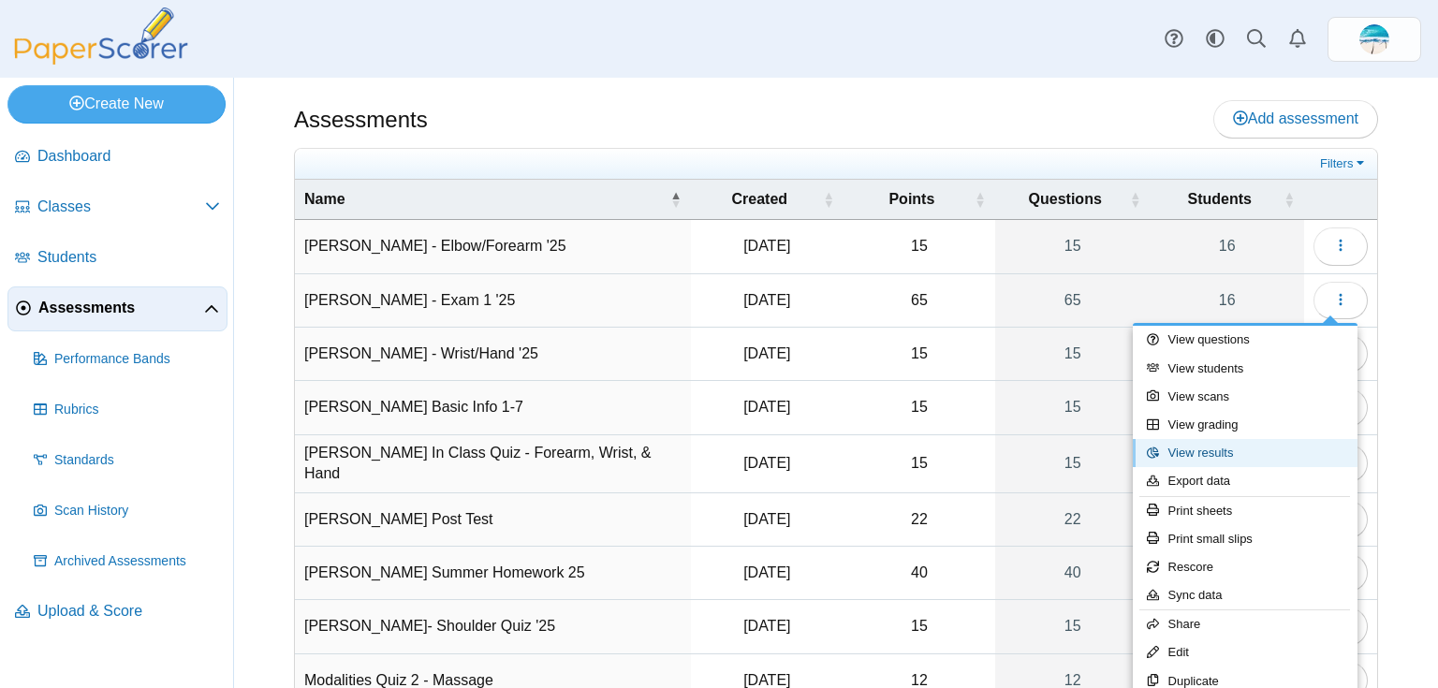
click at [1195, 444] on link "View results" at bounding box center [1245, 453] width 225 height 28
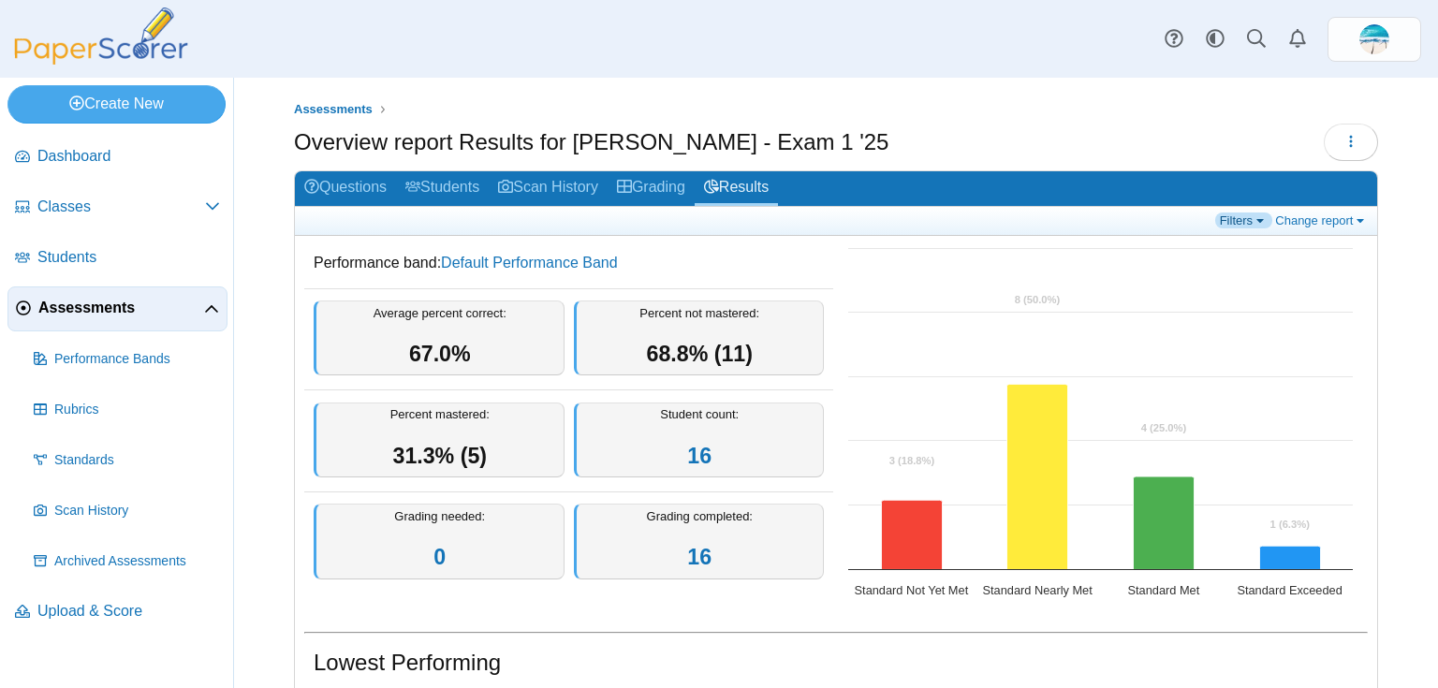
click at [1228, 221] on link "Filters" at bounding box center [1243, 220] width 57 height 16
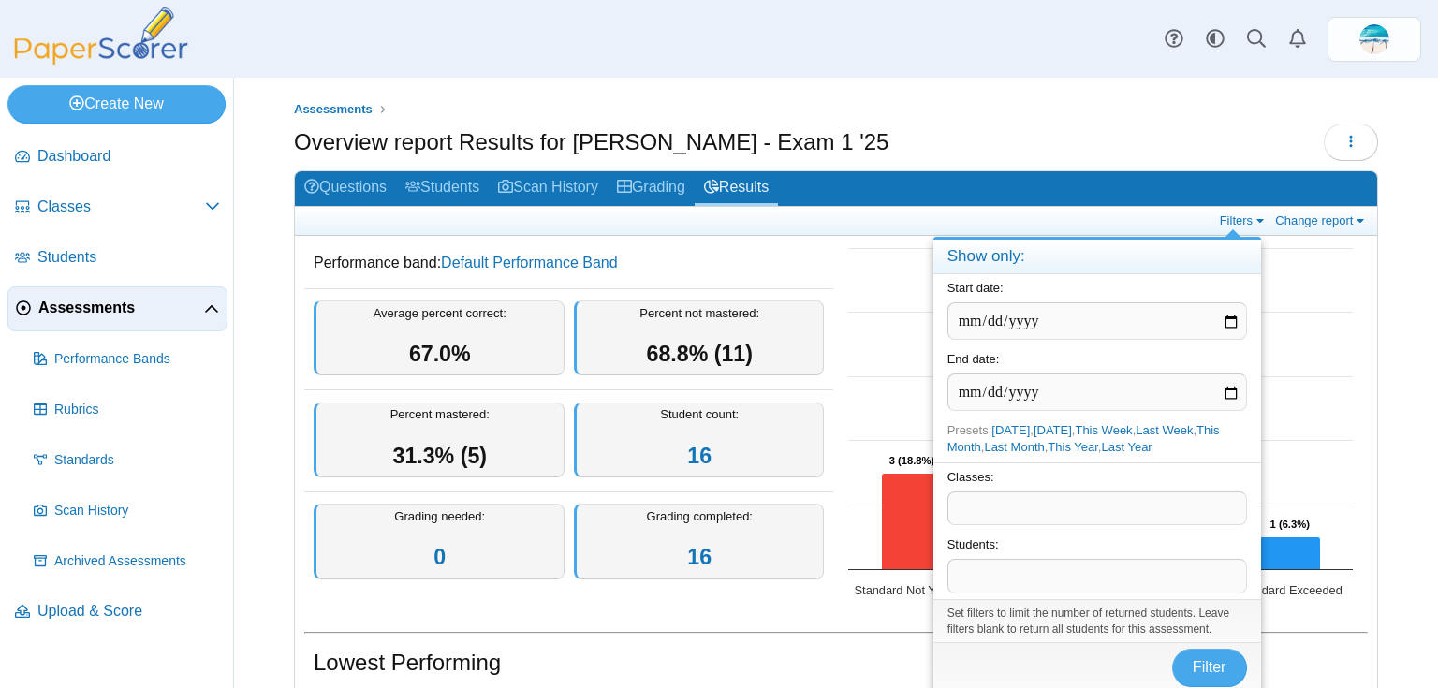
click at [1107, 573] on span at bounding box center [1097, 576] width 298 height 32
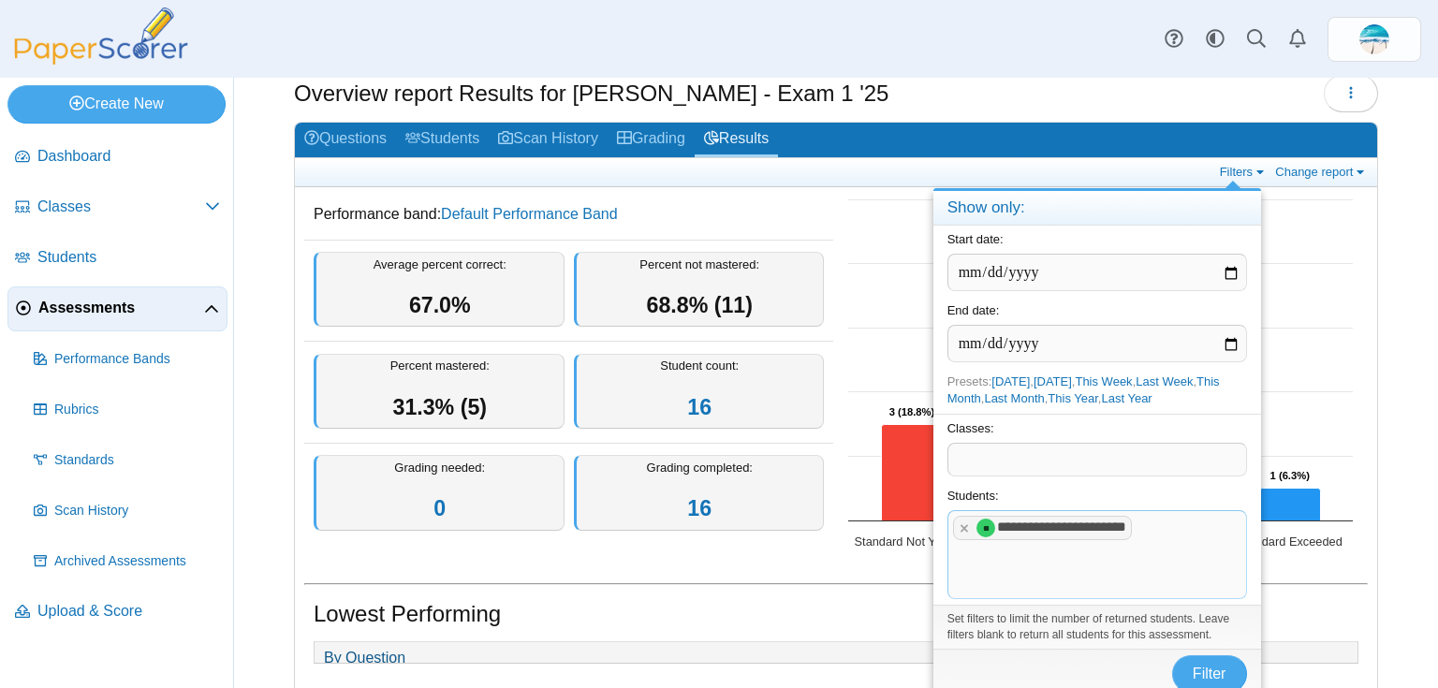
scroll to position [150, 0]
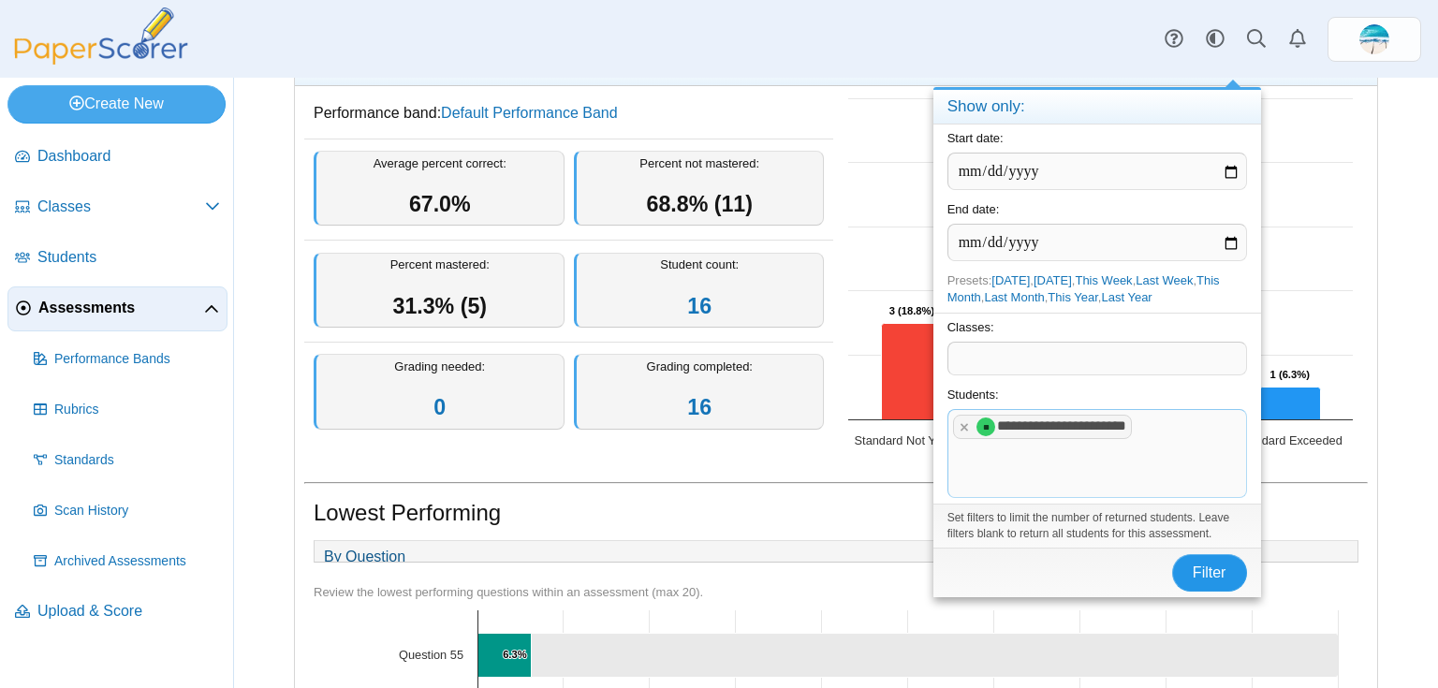
click at [1202, 564] on button "Filter" at bounding box center [1209, 572] width 75 height 37
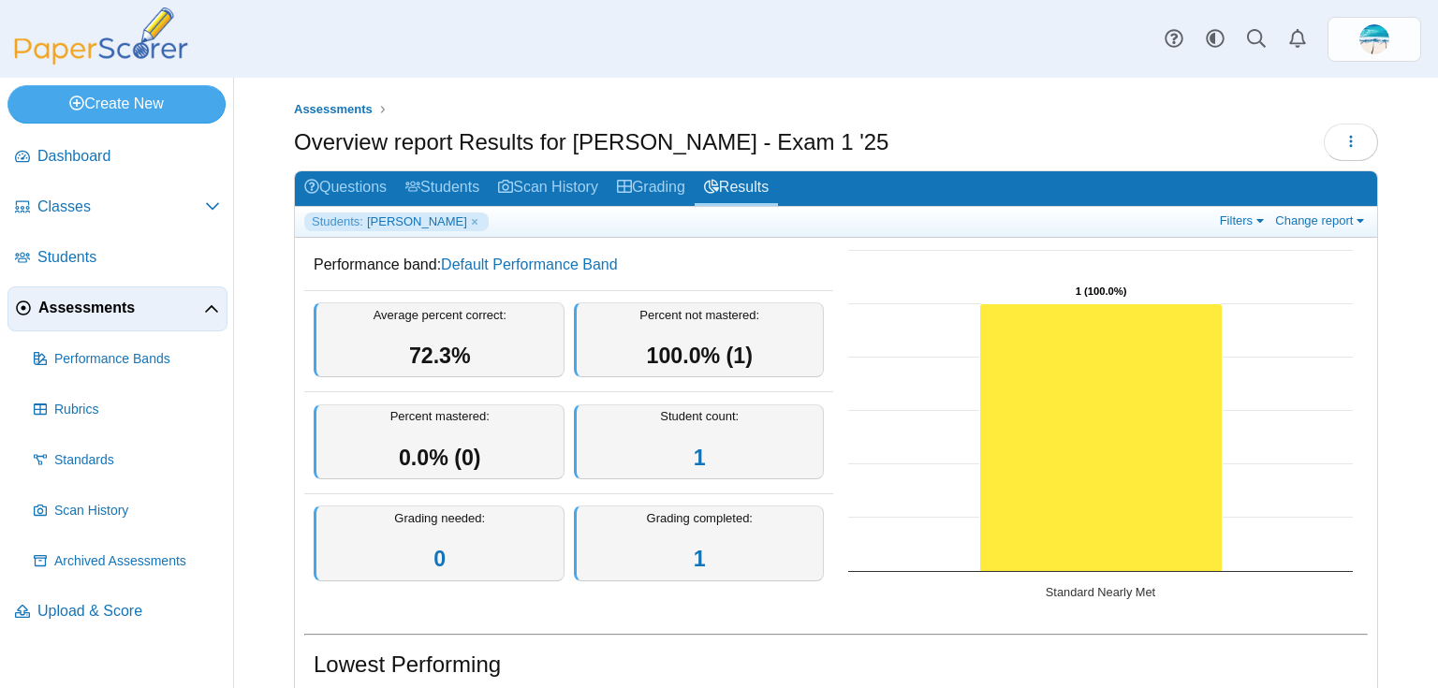
click at [1288, 228] on div "Filters Show only: Loading… Change report Select a report: Overview report Ques…" at bounding box center [1291, 221] width 153 height 19
click at [1284, 212] on link "Change report" at bounding box center [1321, 220] width 102 height 16
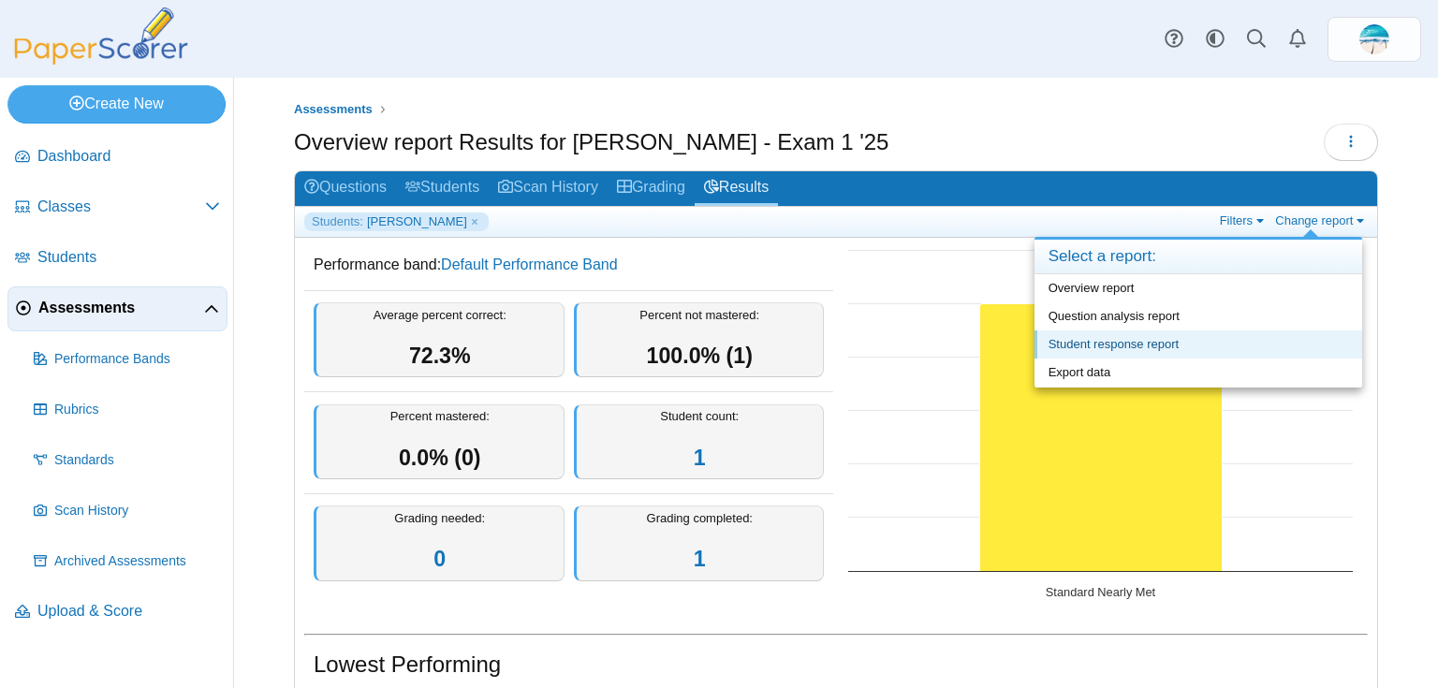
click at [1221, 331] on link "Student response report" at bounding box center [1198, 344] width 328 height 28
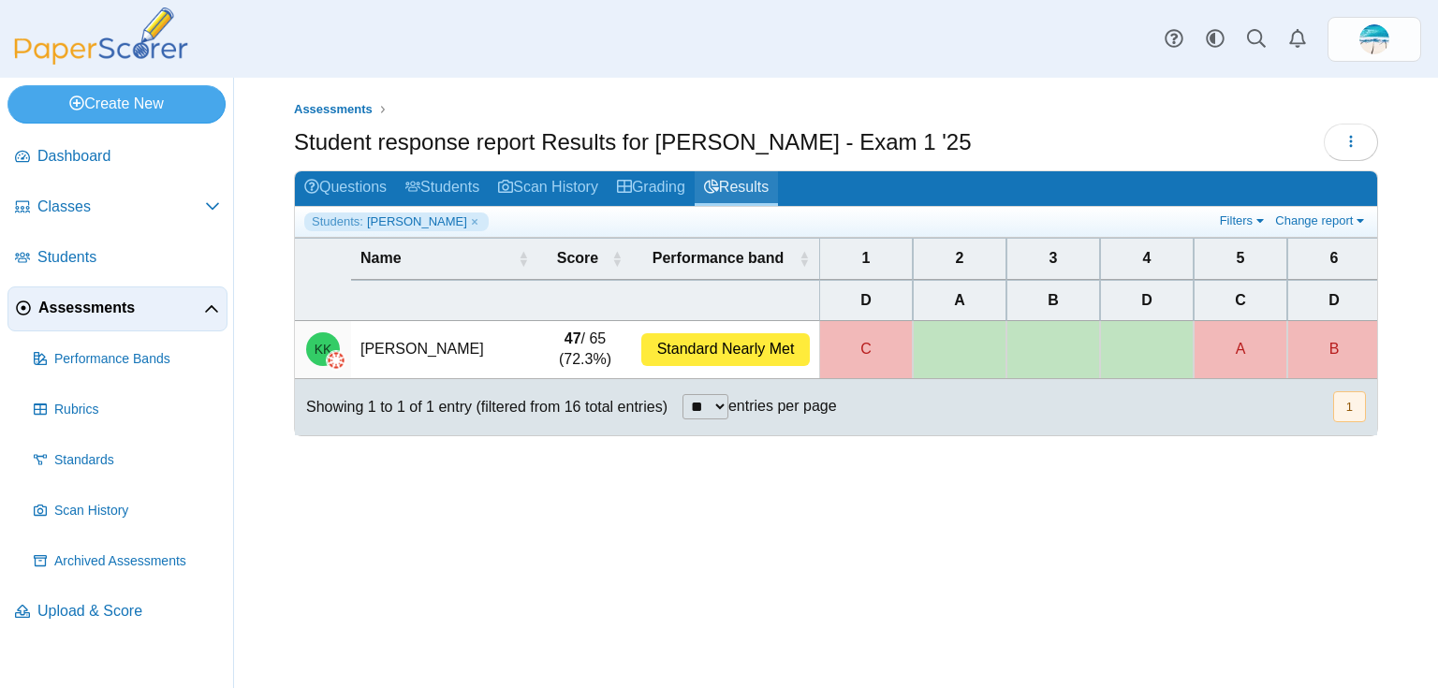
click at [764, 189] on link "Results" at bounding box center [736, 188] width 83 height 35
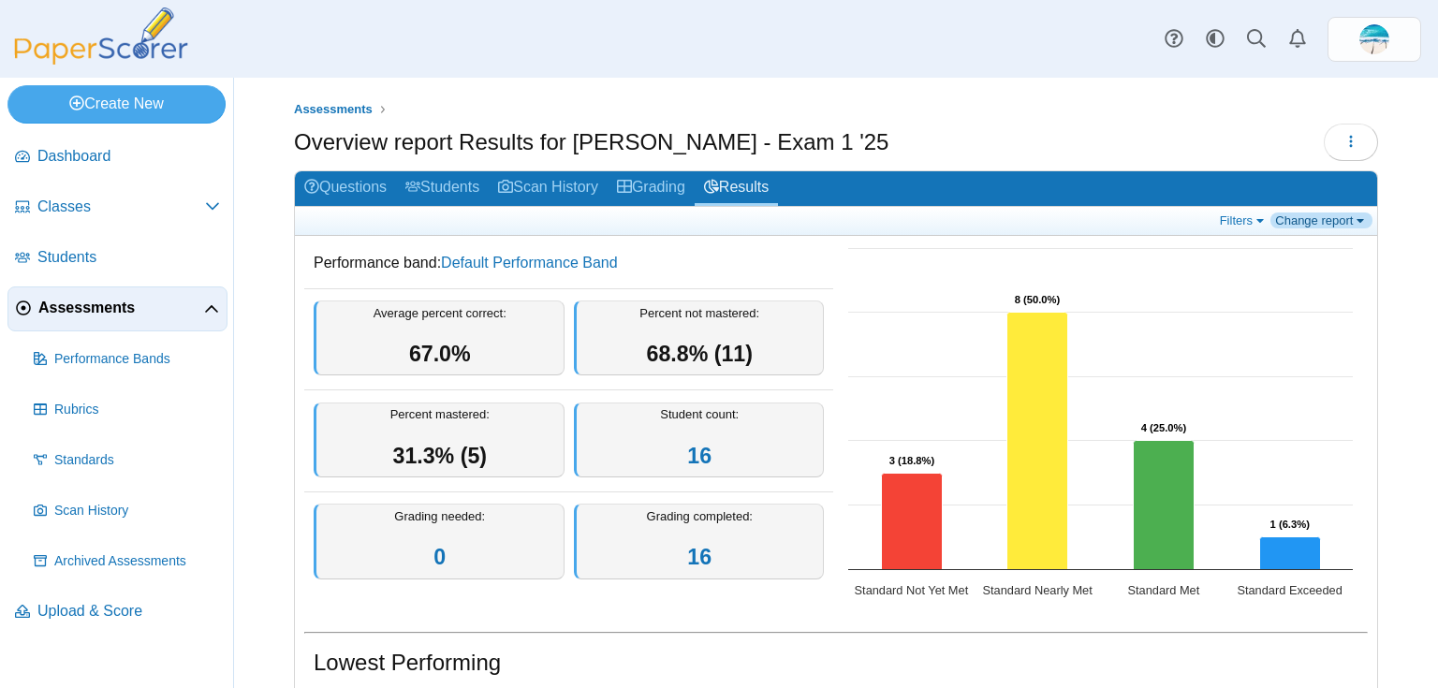
click at [1324, 212] on link "Change report" at bounding box center [1321, 220] width 102 height 16
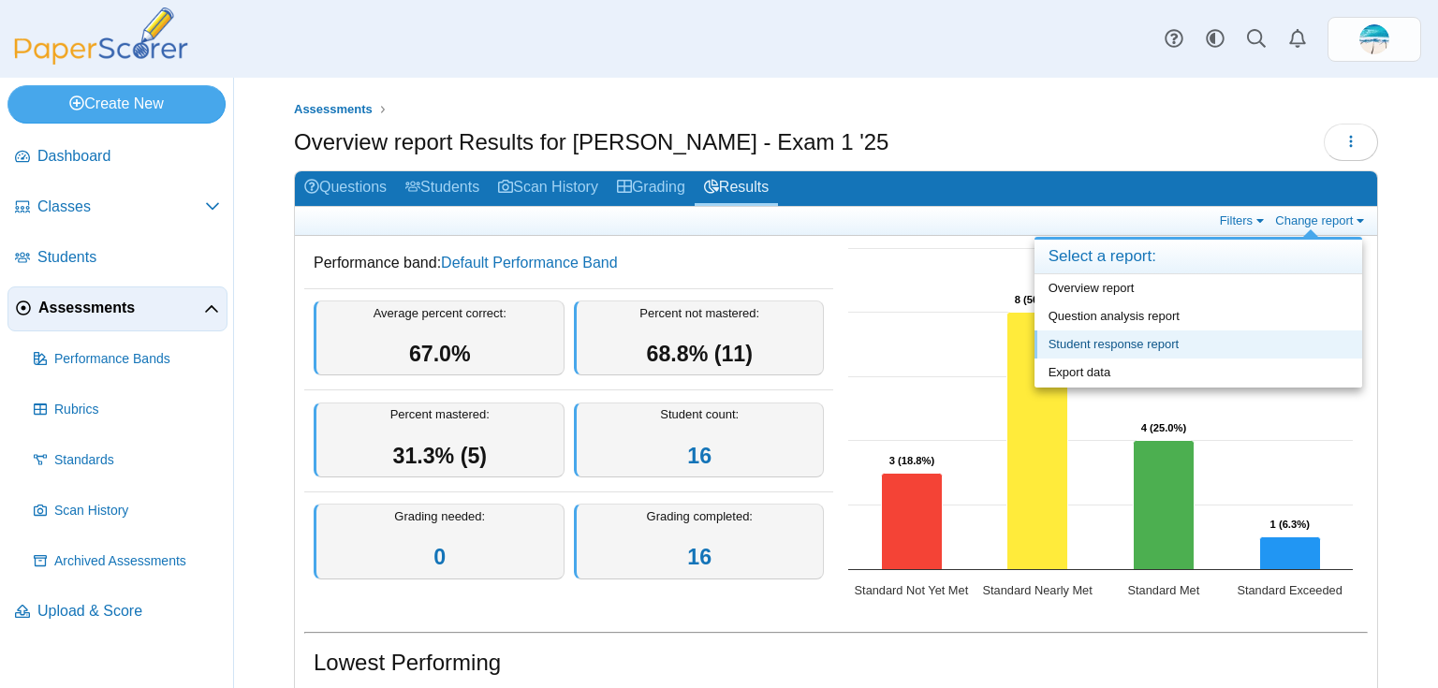
click at [1161, 344] on link "Student response report" at bounding box center [1198, 344] width 328 height 28
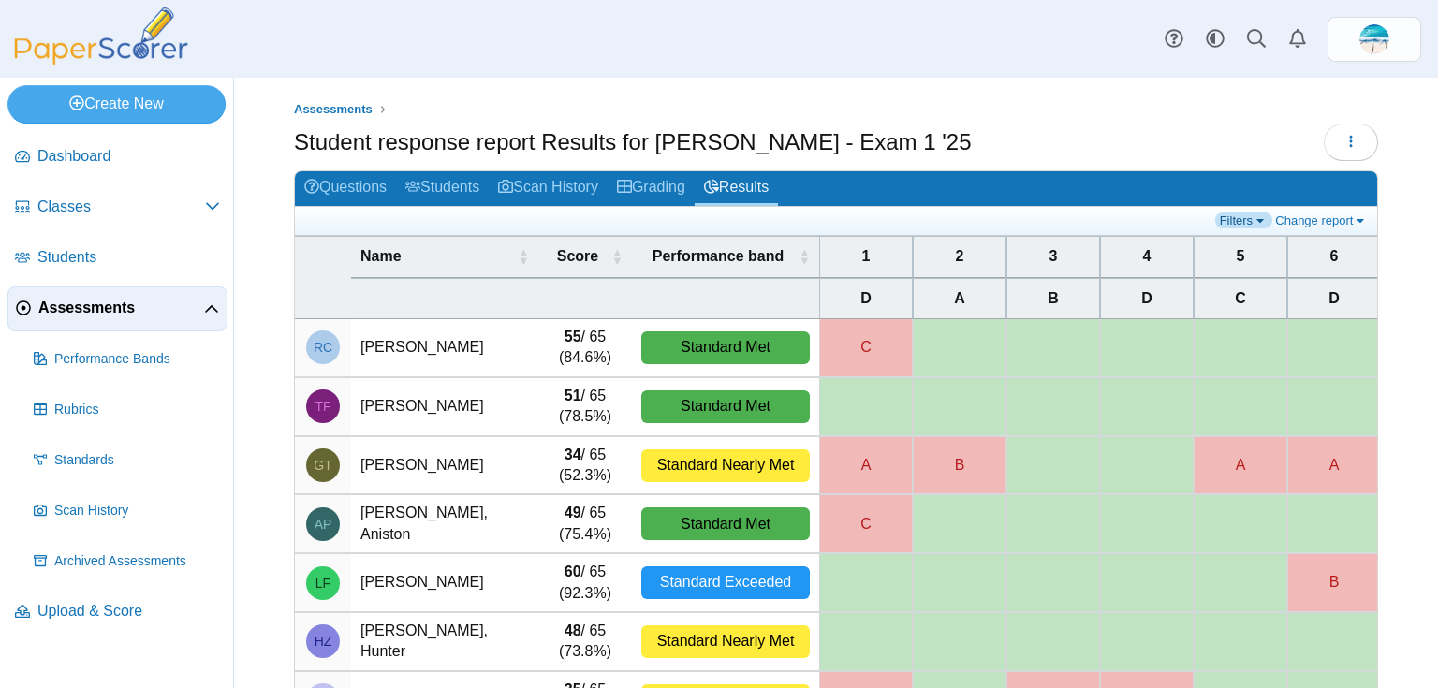
click at [1217, 220] on link "Filters" at bounding box center [1243, 220] width 57 height 16
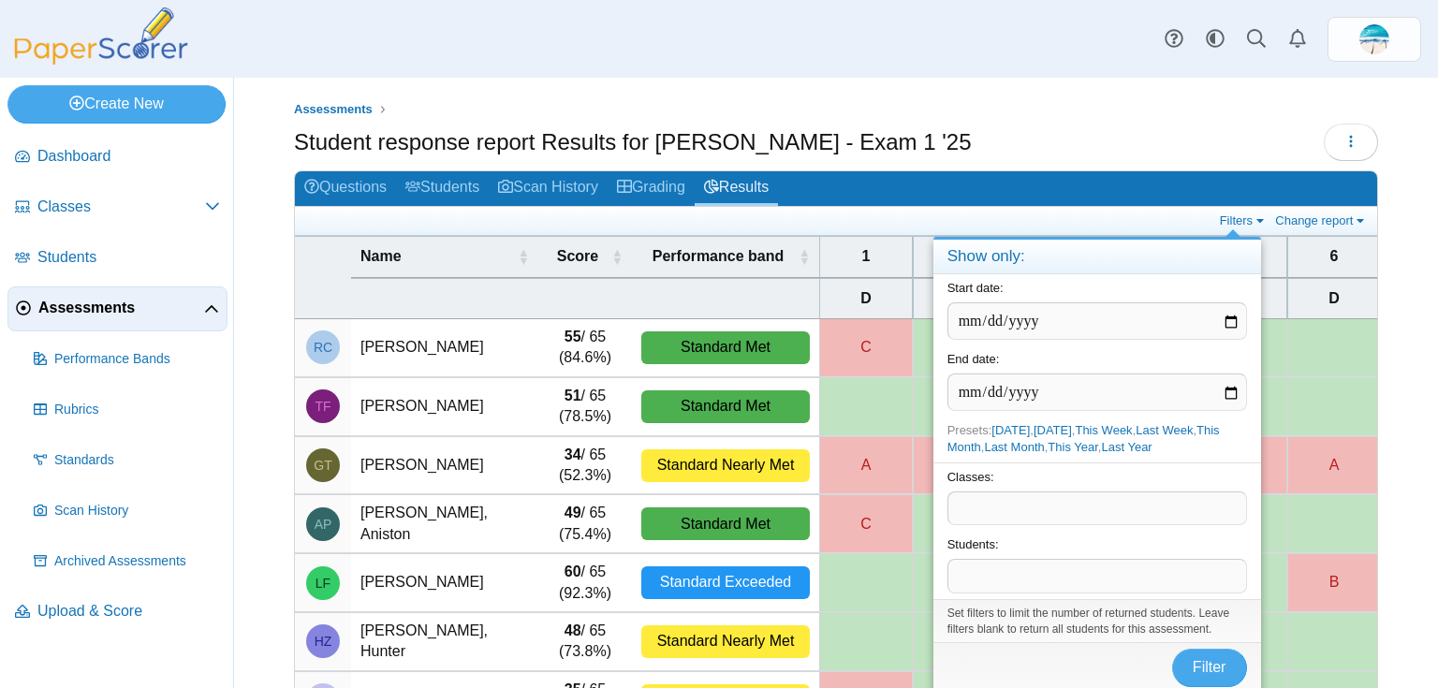
click at [1143, 577] on span at bounding box center [1097, 576] width 298 height 32
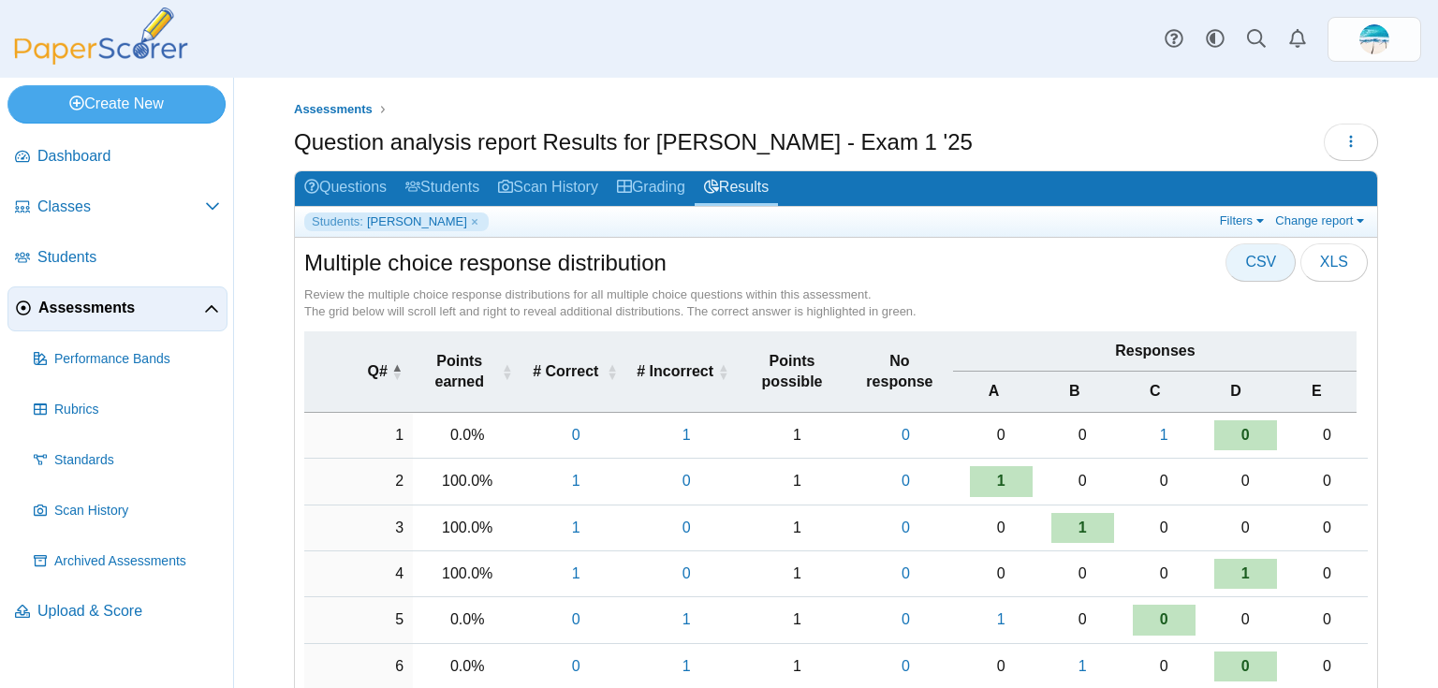
click at [1258, 256] on span "CSV" at bounding box center [1260, 262] width 31 height 16
click at [1232, 220] on link "Filters" at bounding box center [1243, 220] width 57 height 16
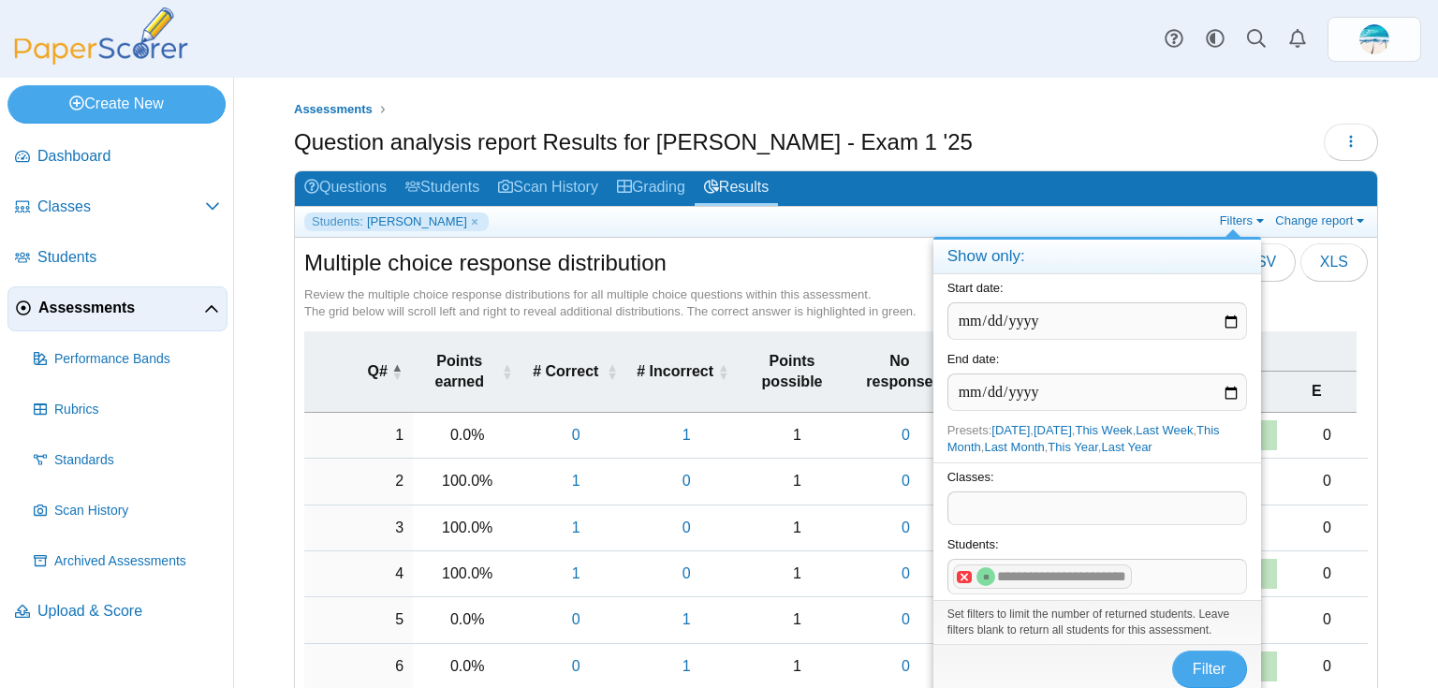
click at [958, 571] on x "remove tag" at bounding box center [965, 577] width 16 height 12
click at [975, 568] on span at bounding box center [1097, 576] width 298 height 32
click at [1198, 661] on span "Filter" at bounding box center [1210, 669] width 34 height 16
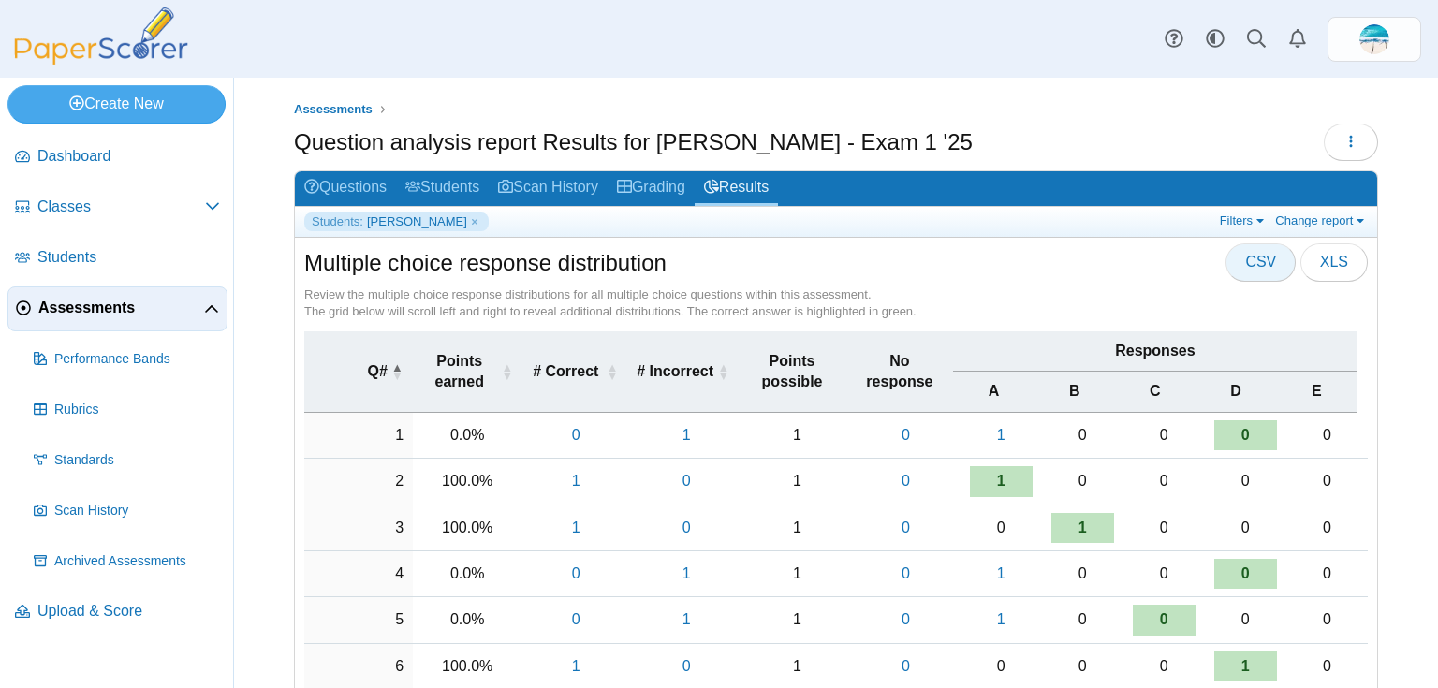
click at [1251, 258] on span "CSV" at bounding box center [1260, 262] width 31 height 16
click at [1238, 221] on link "Filters" at bounding box center [1243, 220] width 57 height 16
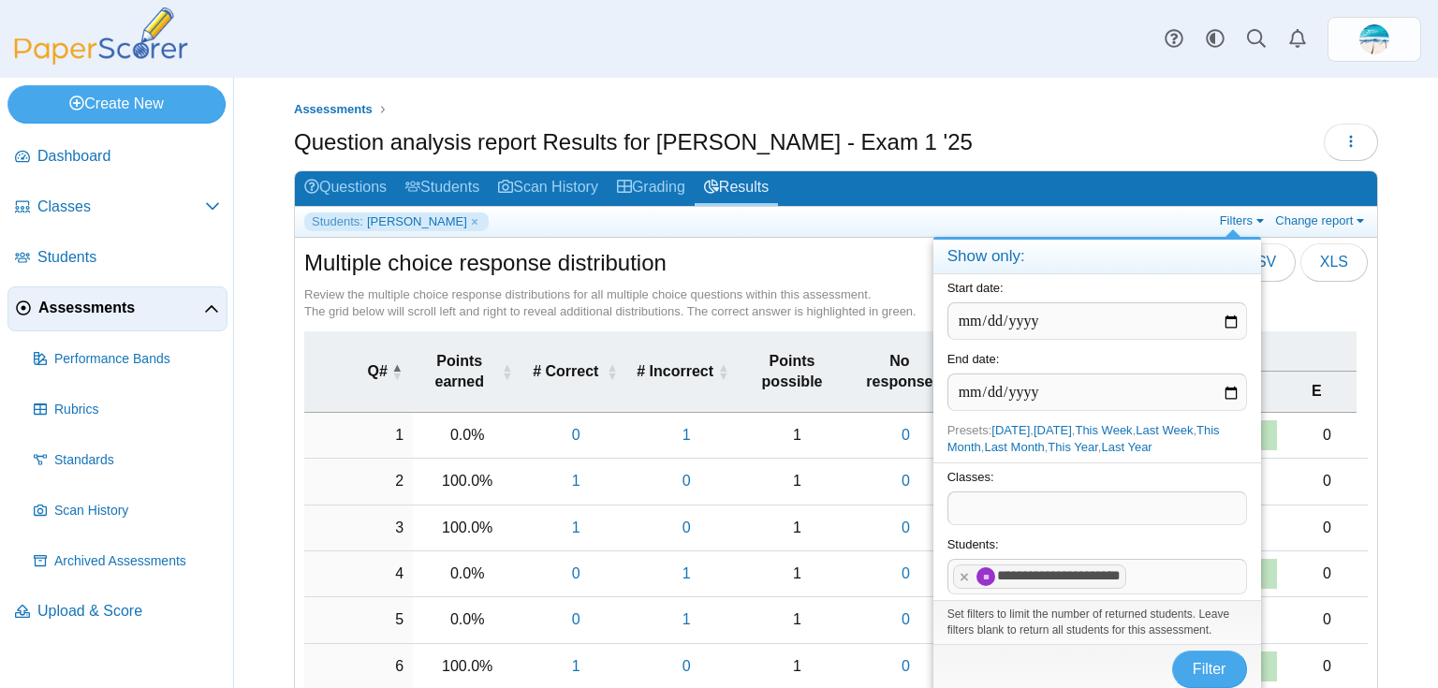
click at [972, 579] on tag "**********" at bounding box center [1040, 576] width 174 height 24
click at [962, 571] on x "remove tag" at bounding box center [965, 577] width 16 height 12
click at [983, 579] on span at bounding box center [1097, 576] width 298 height 32
click at [1198, 662] on span "Filter" at bounding box center [1210, 669] width 34 height 16
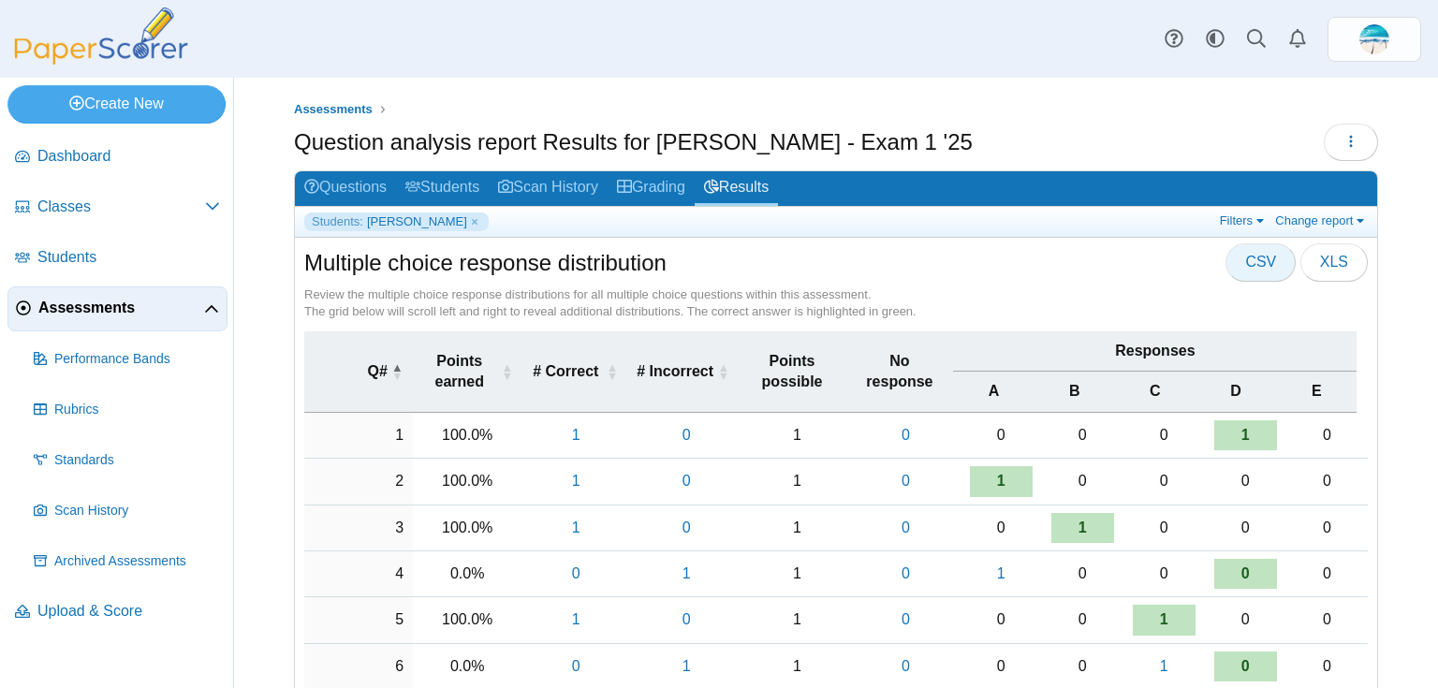
click at [1254, 268] on span "CSV" at bounding box center [1260, 262] width 31 height 16
click at [1236, 221] on link "Filters" at bounding box center [1243, 220] width 57 height 16
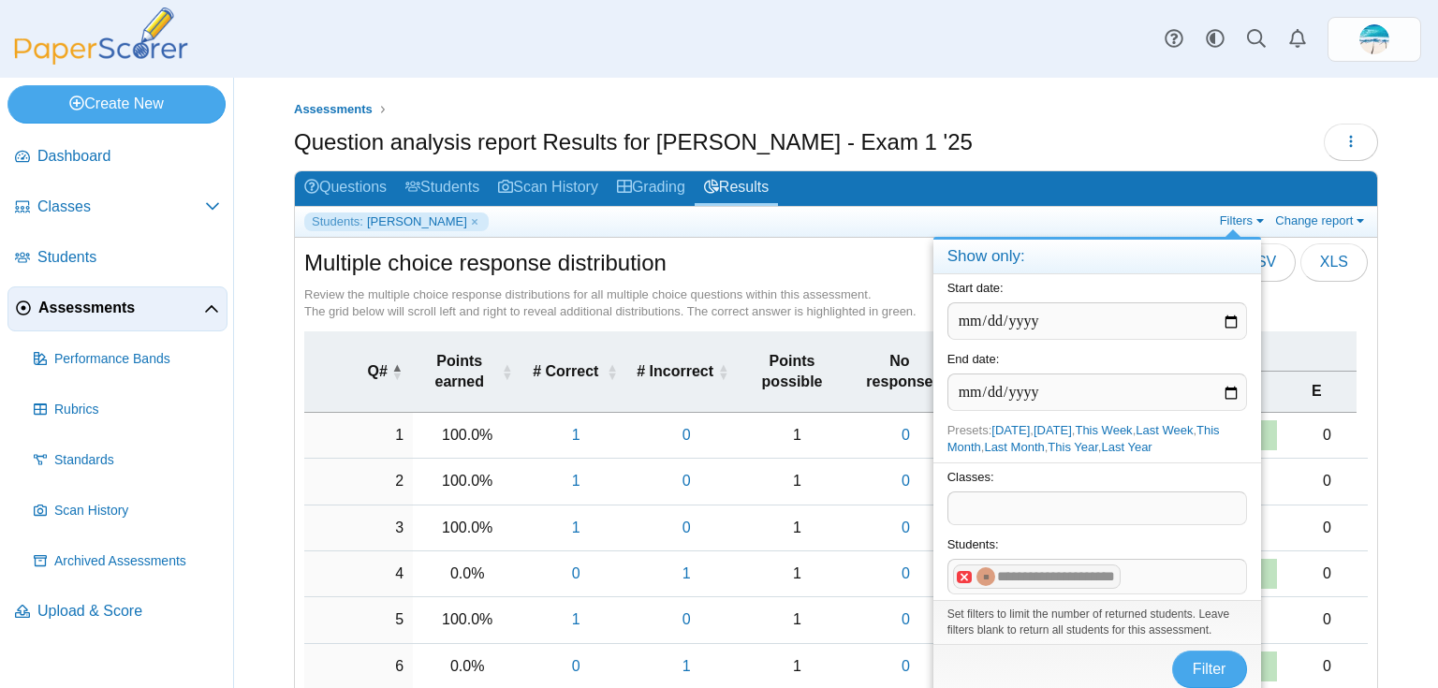
click at [965, 574] on x "remove tag" at bounding box center [965, 577] width 16 height 12
click at [981, 569] on span at bounding box center [1097, 576] width 298 height 32
click at [1189, 663] on button "Filter" at bounding box center [1209, 667] width 75 height 37
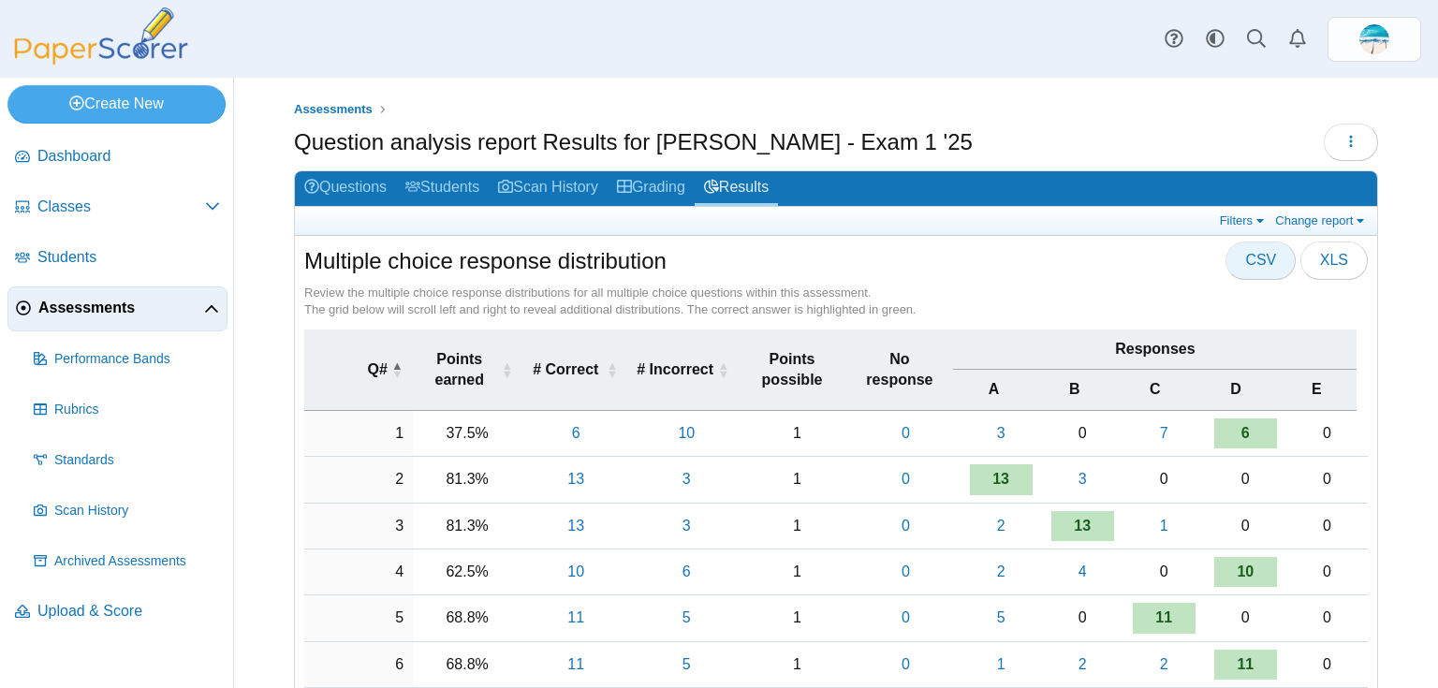
click at [1274, 263] on button "CSV" at bounding box center [1260, 260] width 70 height 37
click at [1238, 220] on link "Filters" at bounding box center [1243, 220] width 57 height 16
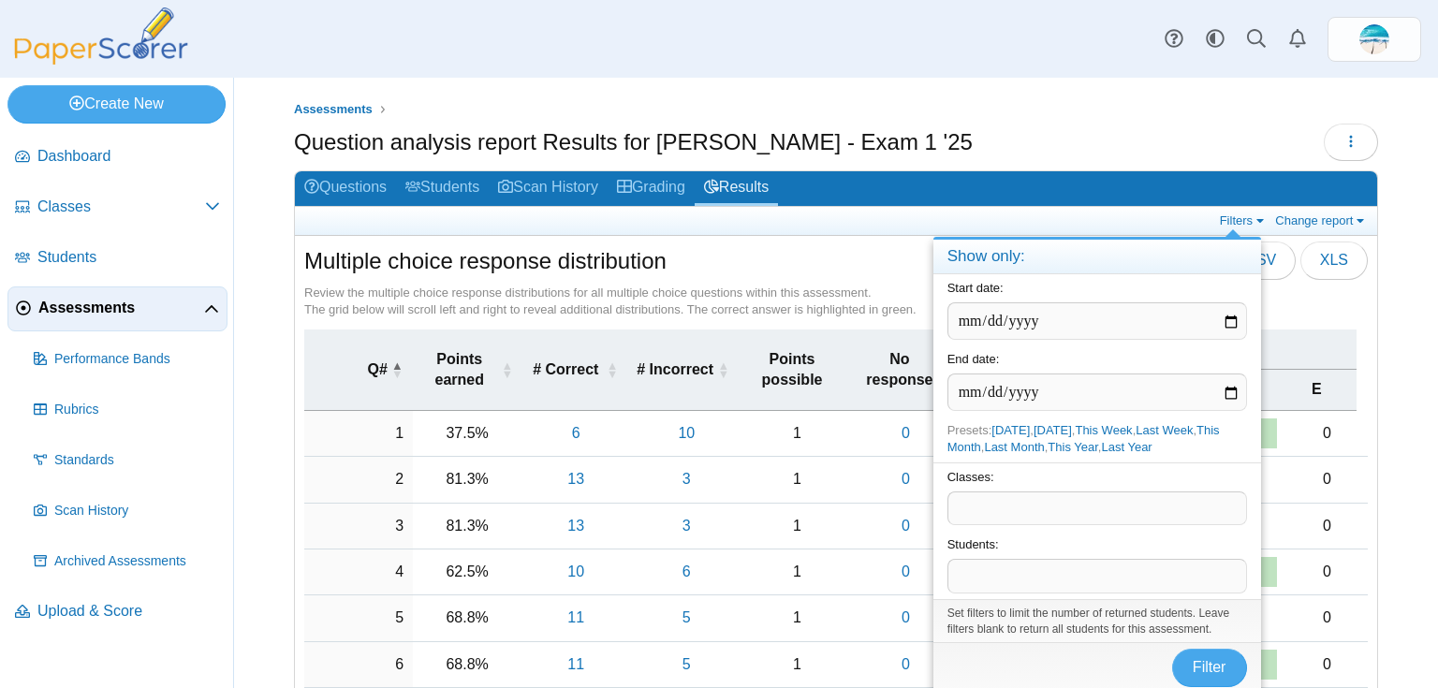
click at [1075, 562] on span at bounding box center [1097, 576] width 298 height 32
click at [1223, 677] on button "Filter" at bounding box center [1209, 669] width 75 height 37
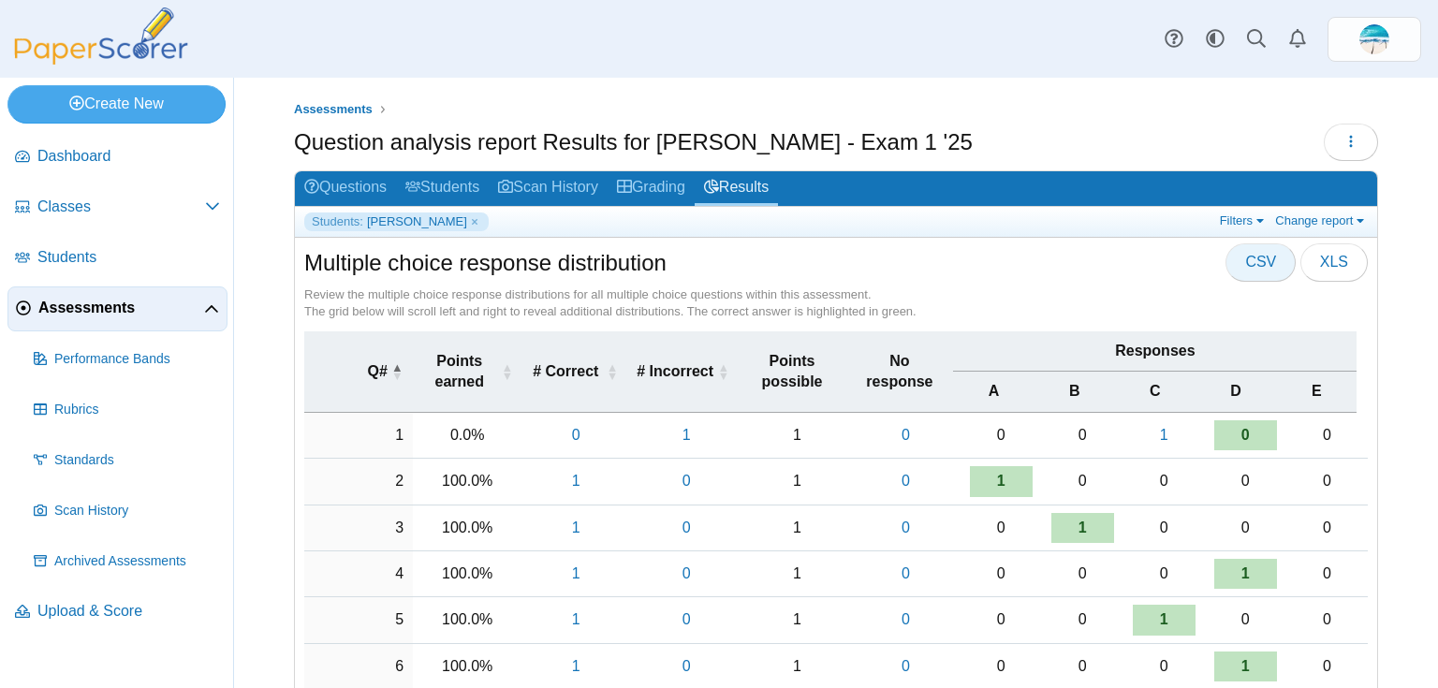
click at [1257, 254] on span "CSV" at bounding box center [1260, 262] width 31 height 16
click at [1224, 224] on link "Filters" at bounding box center [1243, 220] width 57 height 16
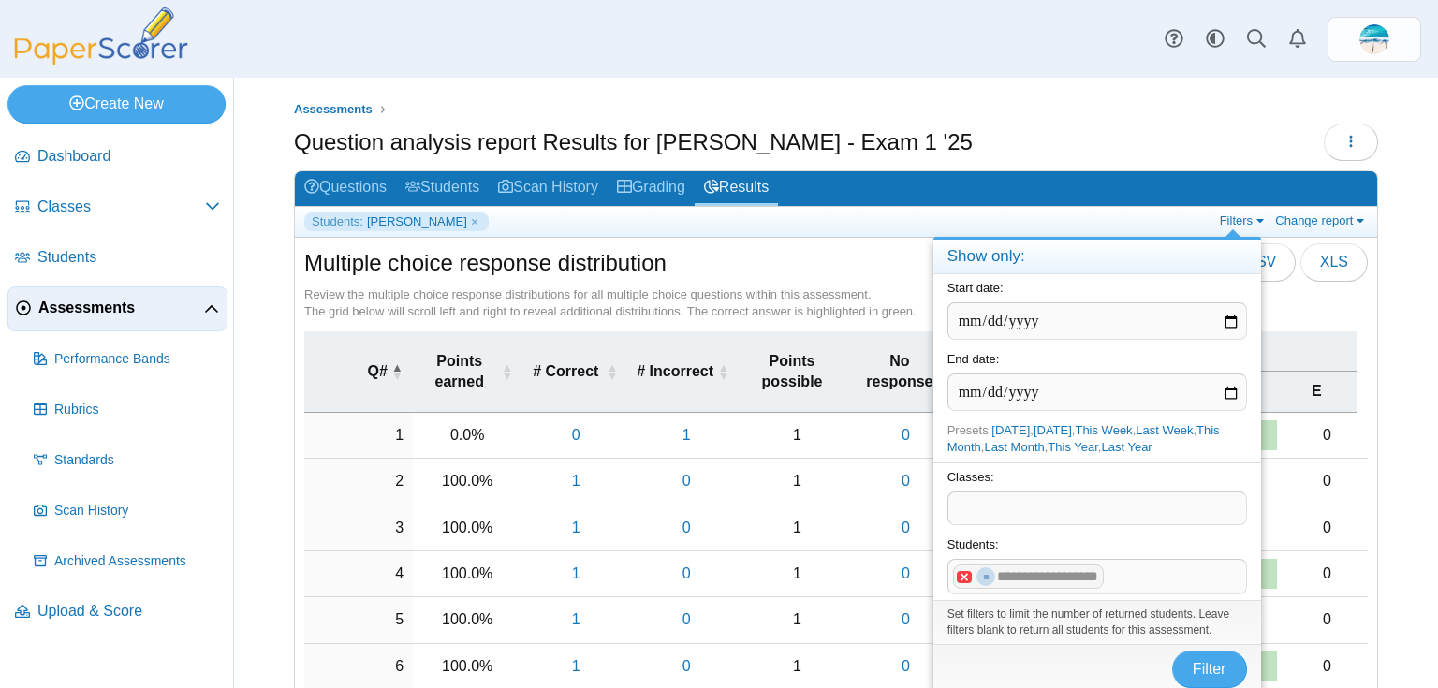
click at [957, 577] on x "remove tag" at bounding box center [965, 577] width 16 height 12
click at [957, 577] on span at bounding box center [1097, 576] width 298 height 32
click at [1201, 667] on span "Filter" at bounding box center [1210, 669] width 34 height 16
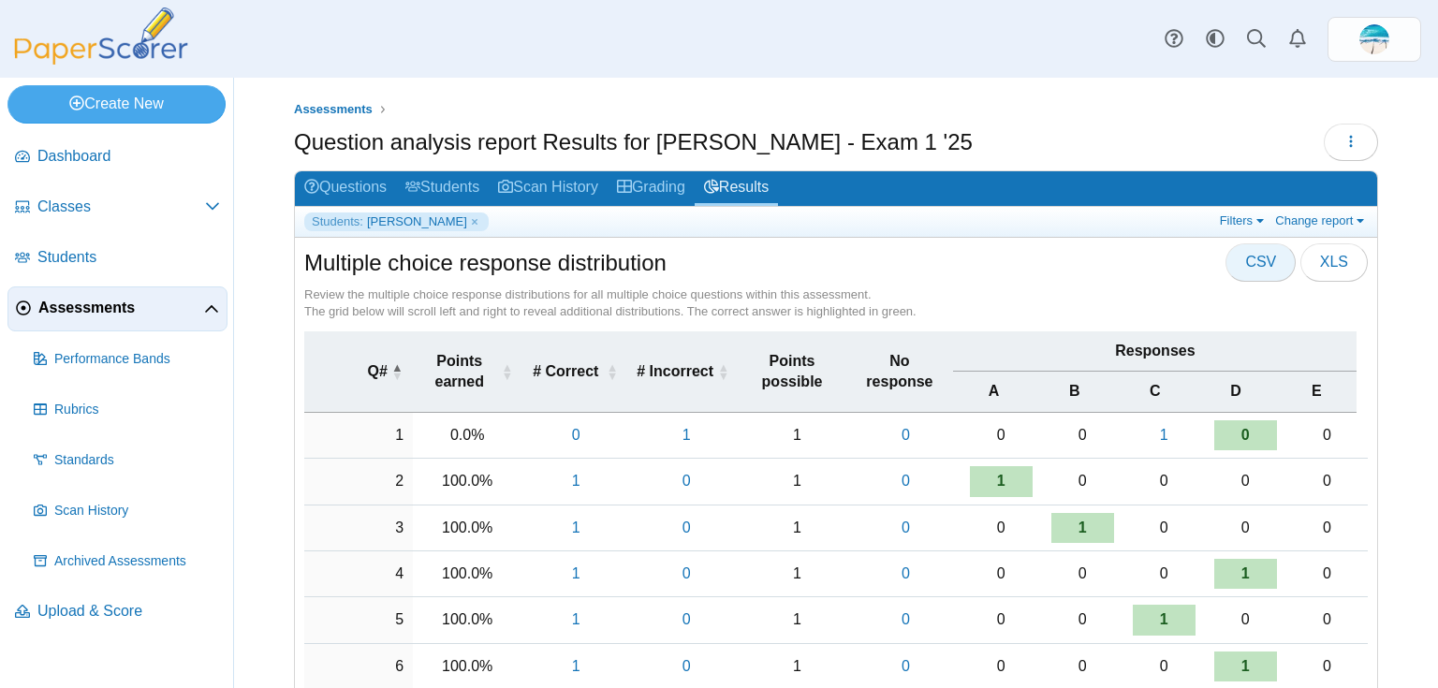
click at [1241, 261] on button "CSV" at bounding box center [1260, 261] width 70 height 37
click at [1239, 221] on link "Filters" at bounding box center [1243, 220] width 57 height 16
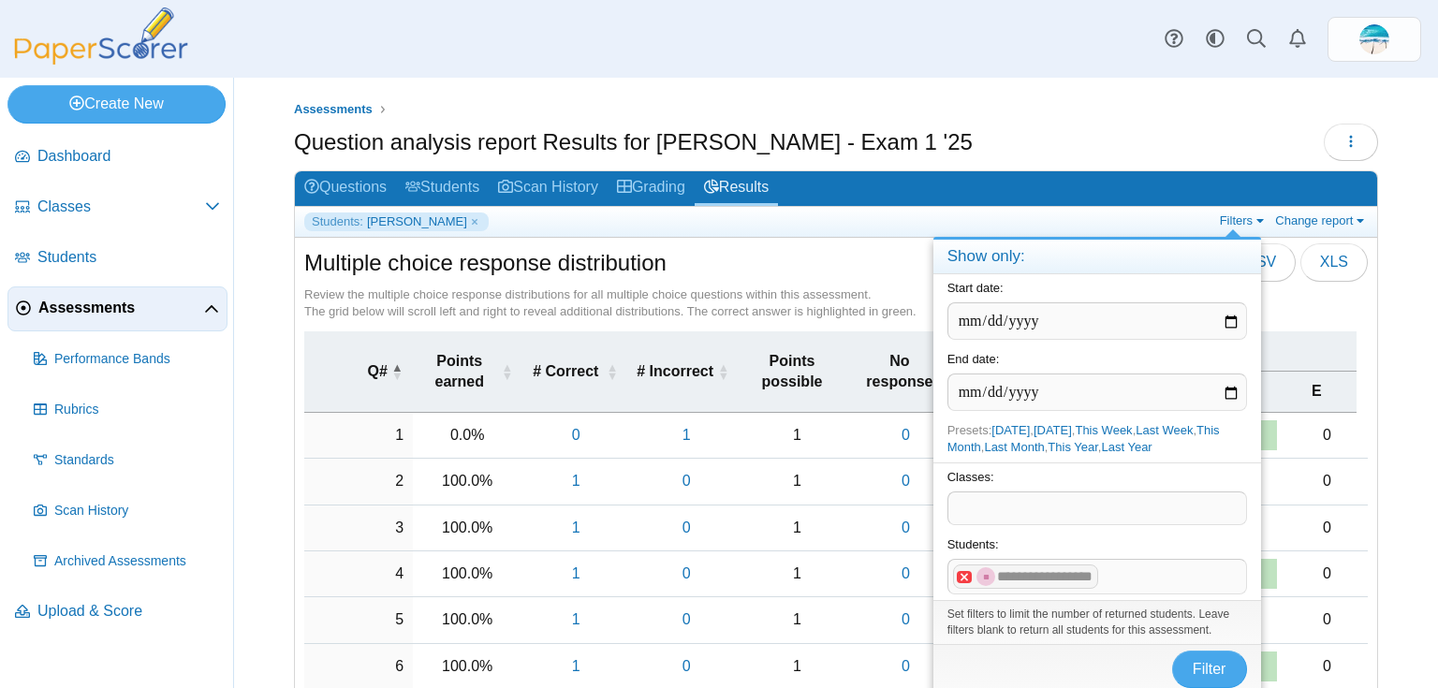
click at [962, 571] on x "remove tag" at bounding box center [965, 577] width 16 height 12
click at [995, 572] on span at bounding box center [1097, 576] width 298 height 32
click at [1239, 663] on button "Filter" at bounding box center [1209, 669] width 75 height 37
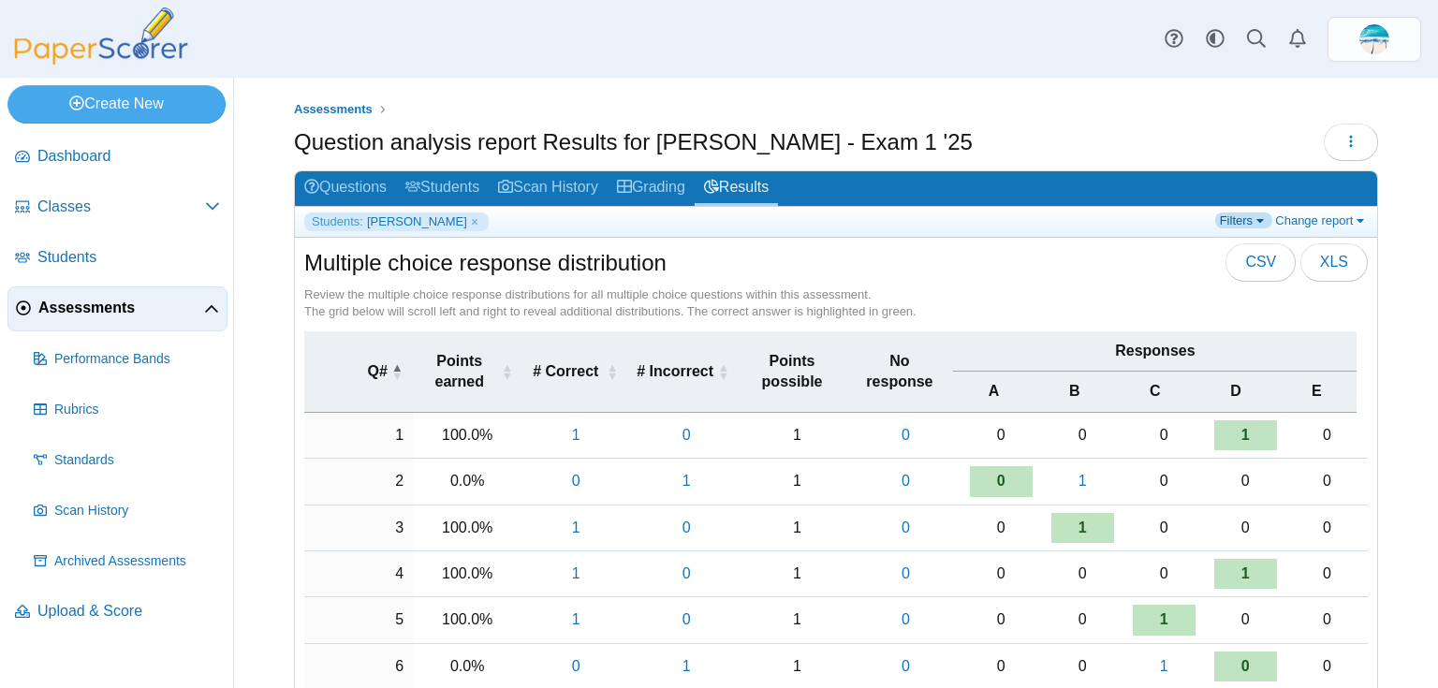
click at [1235, 221] on link "Filters" at bounding box center [1243, 220] width 57 height 16
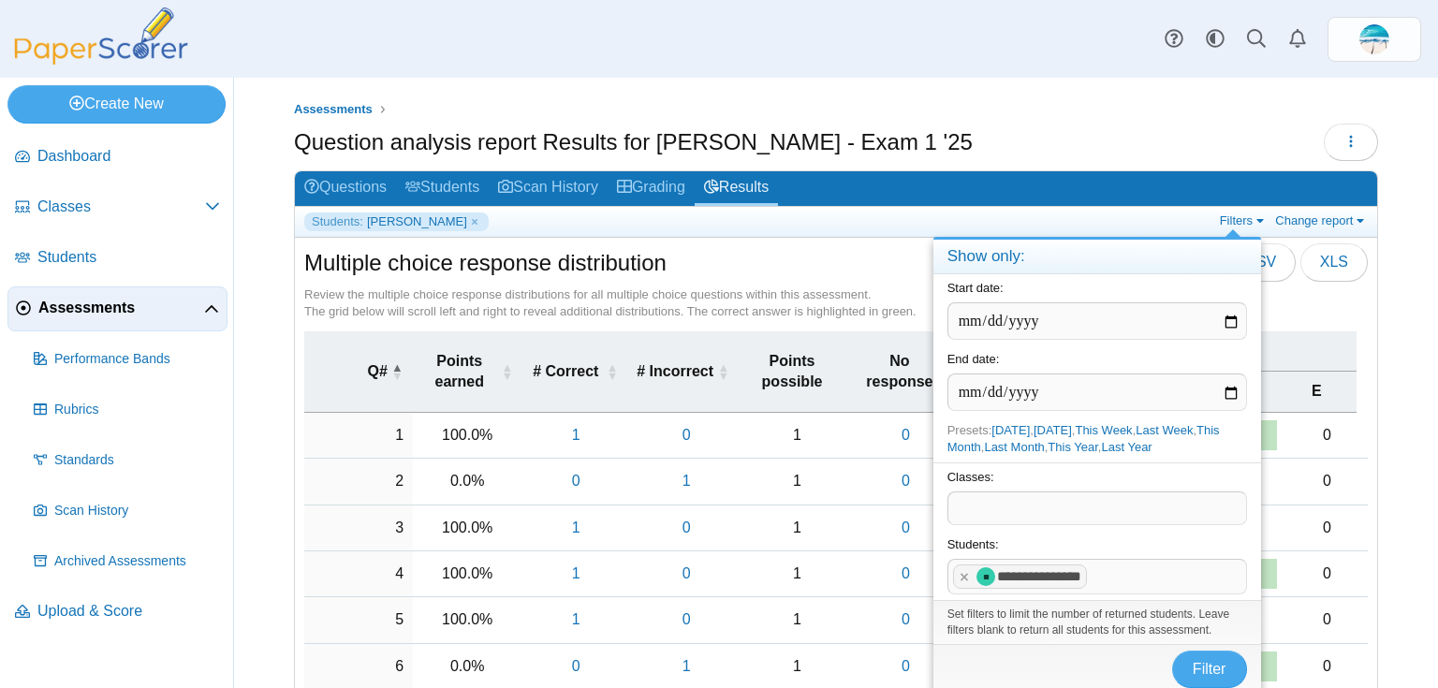
click at [959, 573] on x "remove tag" at bounding box center [965, 577] width 16 height 12
click at [970, 573] on span at bounding box center [1097, 576] width 298 height 32
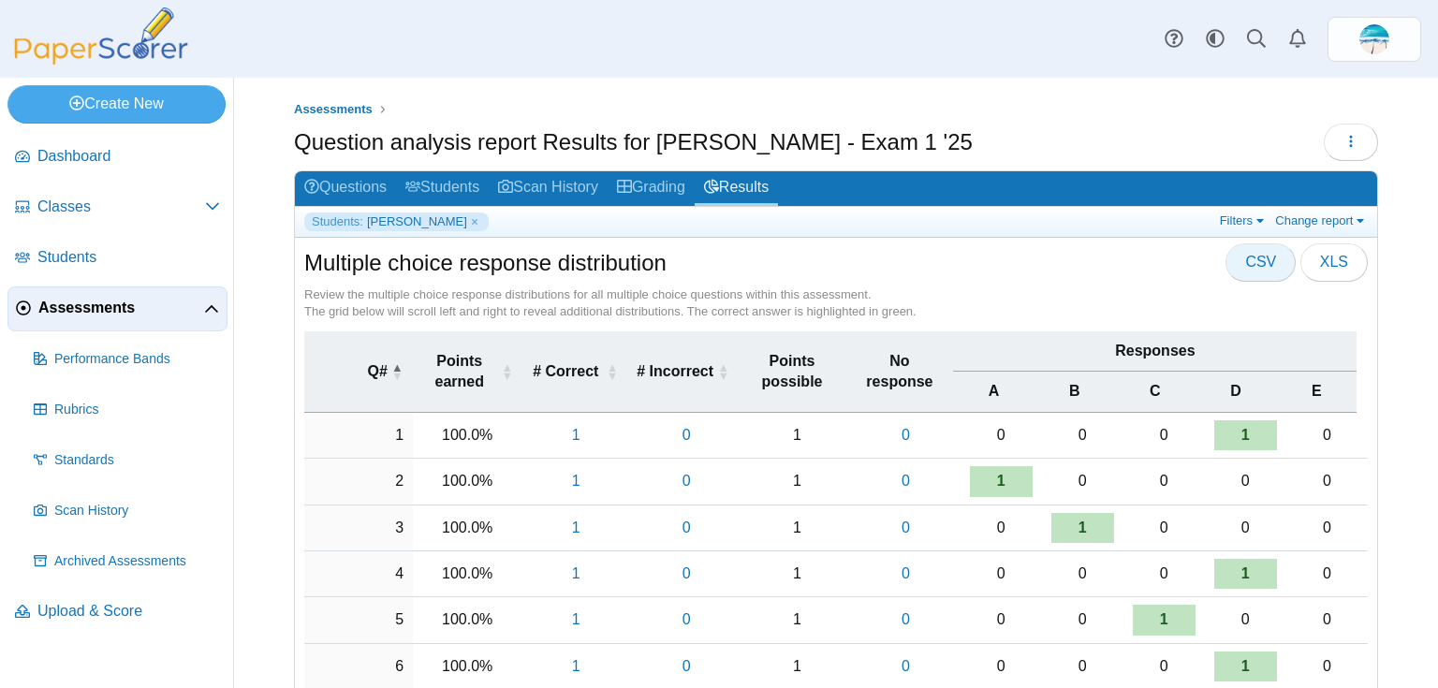
click at [1267, 265] on span "CSV" at bounding box center [1260, 262] width 31 height 16
